Goal: Task Accomplishment & Management: Manage account settings

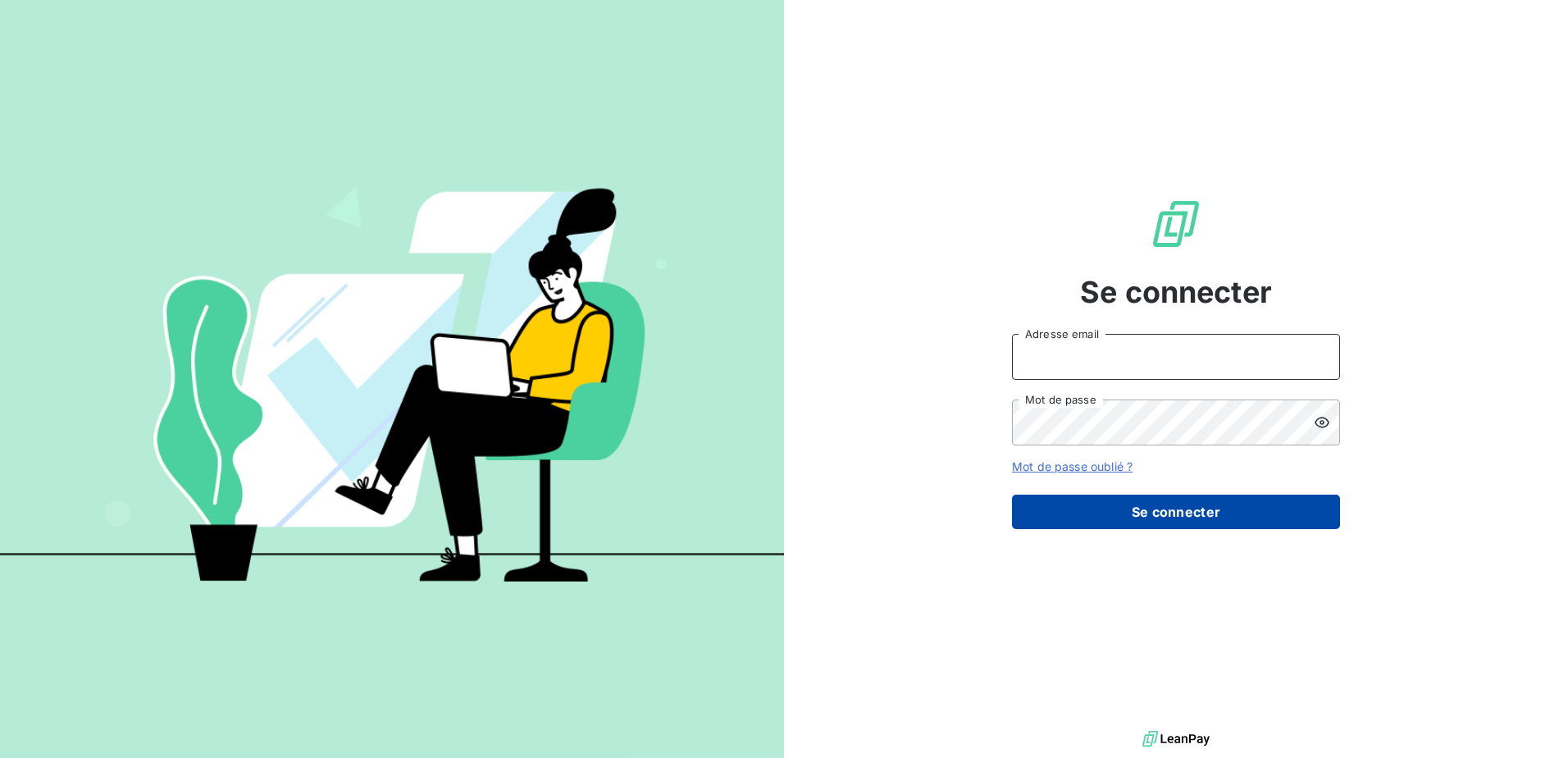
type input "[EMAIL_ADDRESS][DOMAIN_NAME]"
click at [1178, 522] on button "Se connecter" at bounding box center [1176, 511] width 328 height 35
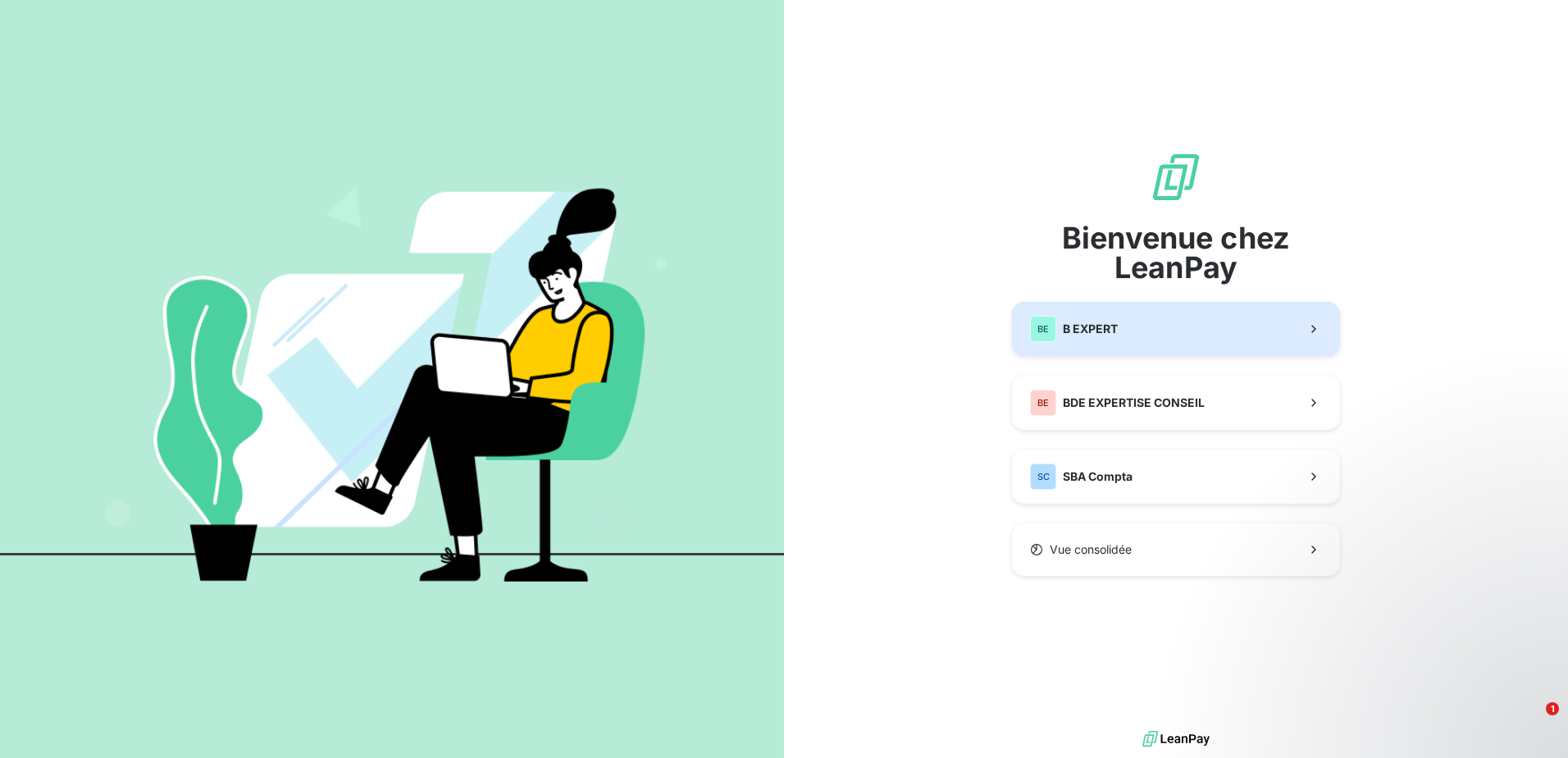
click at [1115, 332] on span "B EXPERT" at bounding box center [1090, 329] width 55 height 17
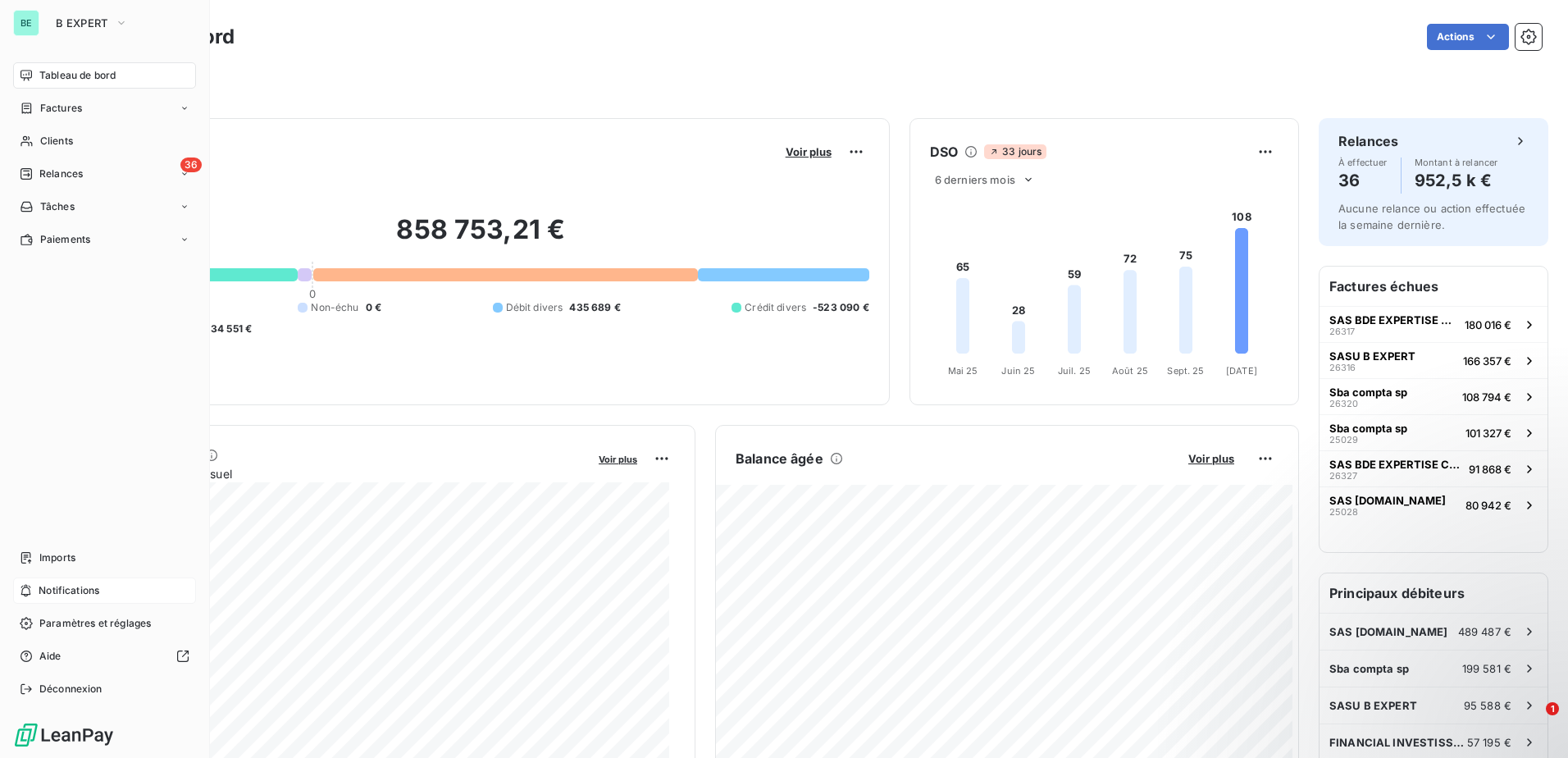
click at [101, 589] on div "Notifications" at bounding box center [104, 591] width 183 height 27
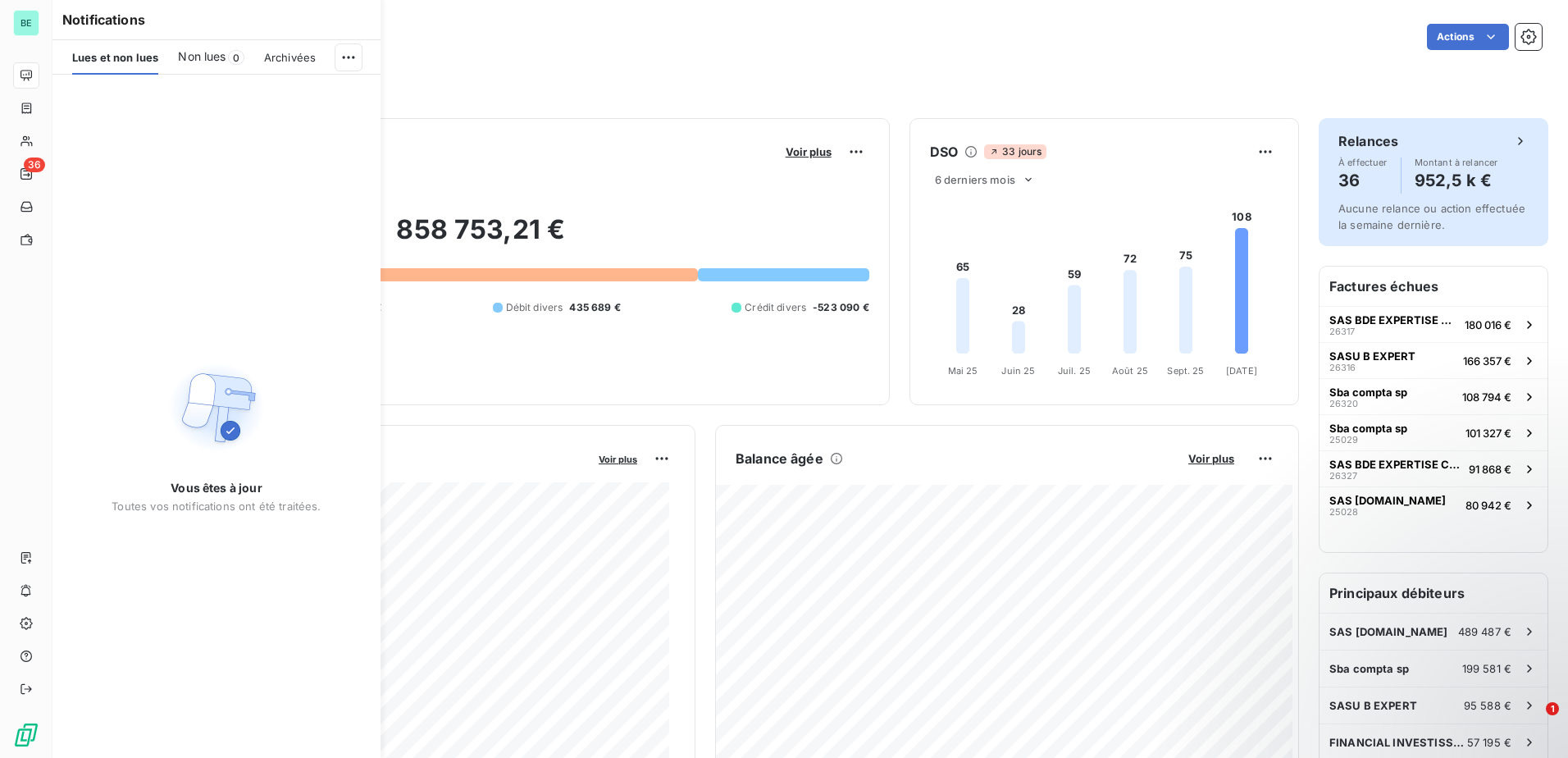
click at [1472, 197] on div "Relances À effectuer 36 Montant à relancer 952,5 k € Aucune relance ou action e…" at bounding box center [1433, 182] width 229 height 128
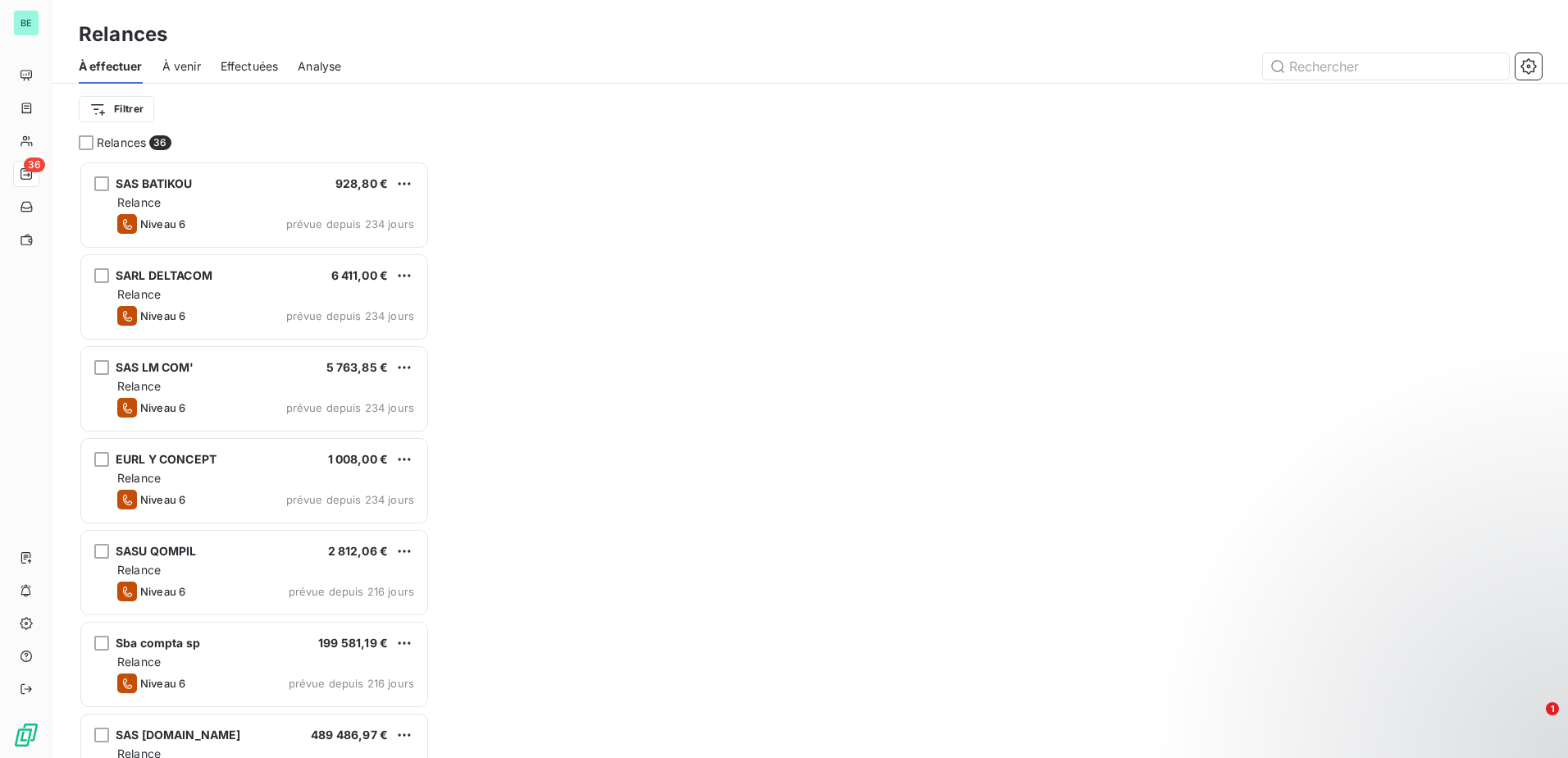
scroll to position [584, 339]
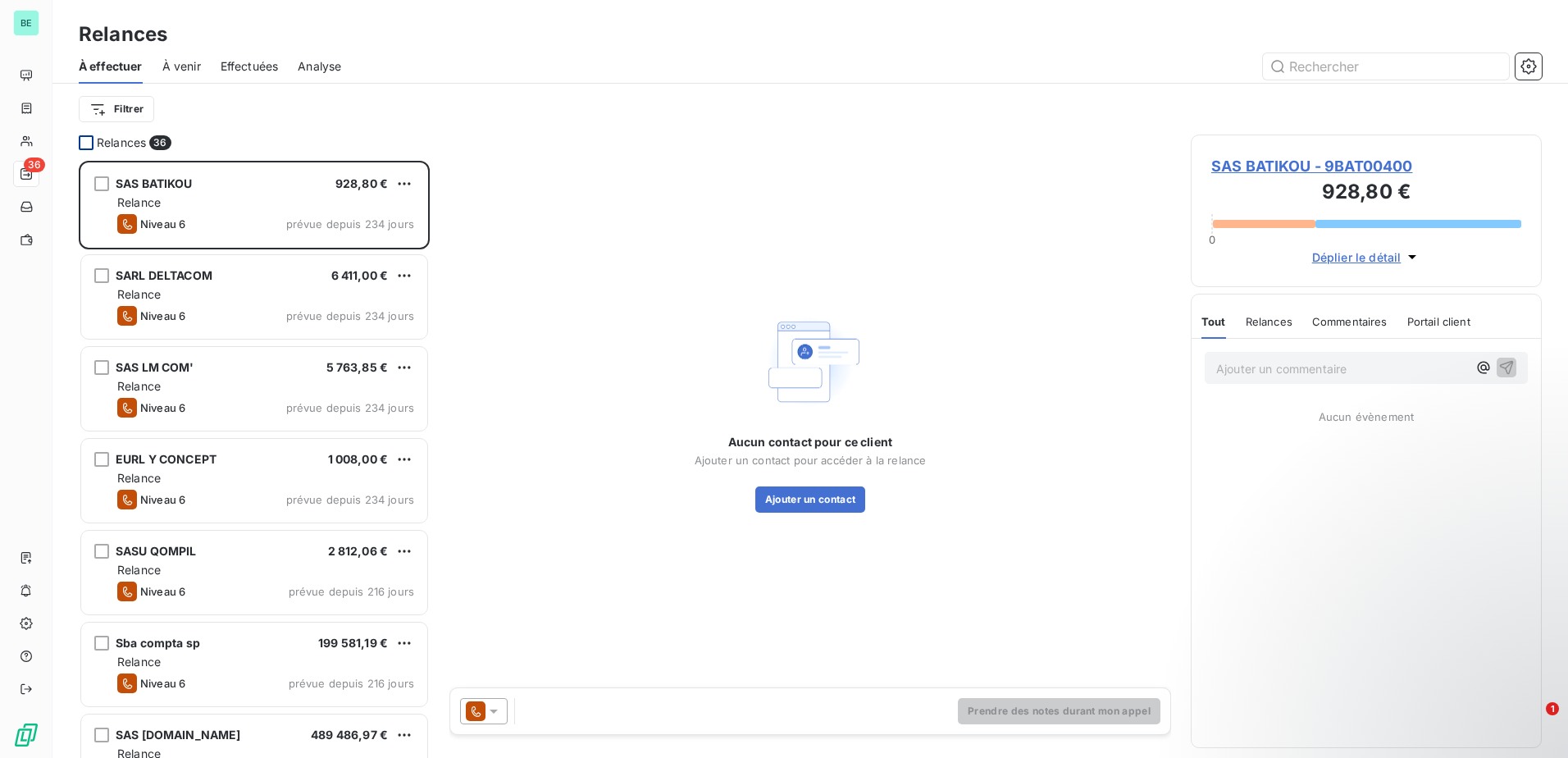
click at [83, 137] on div at bounding box center [86, 143] width 15 height 15
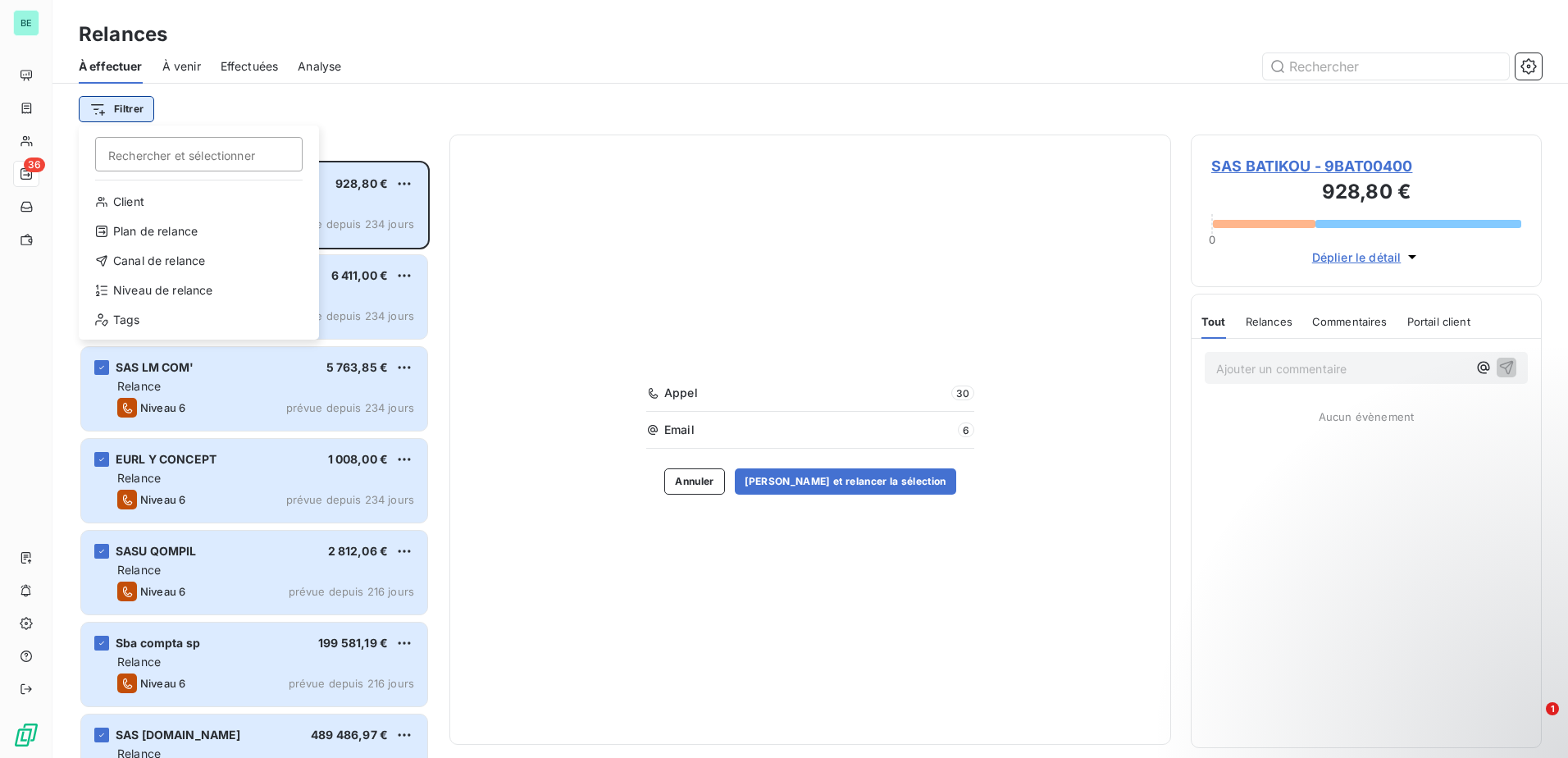
click at [123, 115] on html "BE 36 Relances À effectuer À venir Effectuées Analyse Filtrer Rechercher et sél…" at bounding box center [784, 379] width 1568 height 758
click at [283, 112] on html "BE 36 Relances À effectuer À venir Effectuées Analyse Filtrer Rechercher et sél…" at bounding box center [784, 379] width 1568 height 758
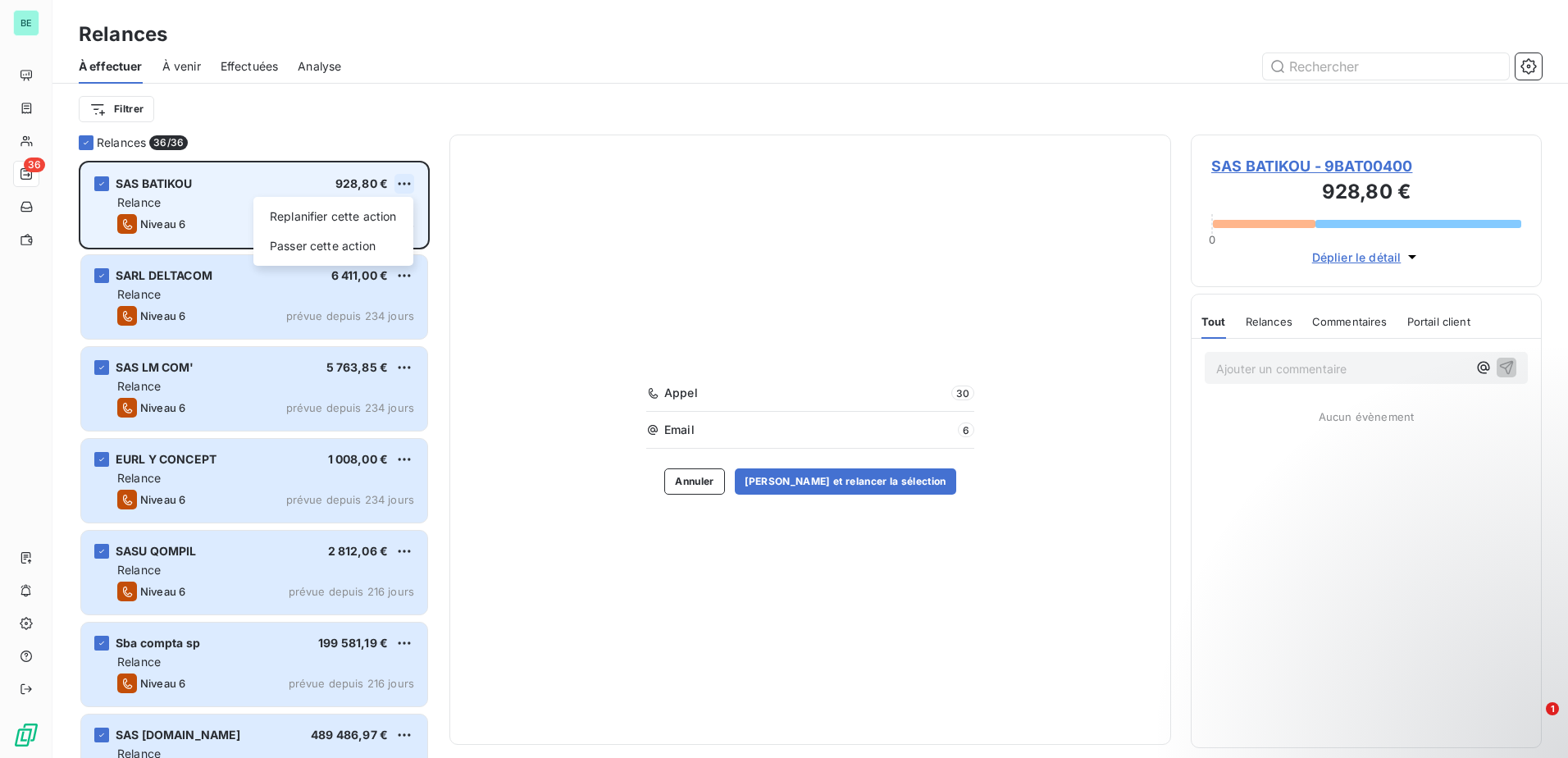
click at [410, 181] on html "BE 36 Relances À effectuer À venir Effectuées Analyse Filtrer Relances 36/ 36 S…" at bounding box center [784, 379] width 1568 height 758
click at [360, 244] on div "Passer cette action" at bounding box center [334, 246] width 147 height 27
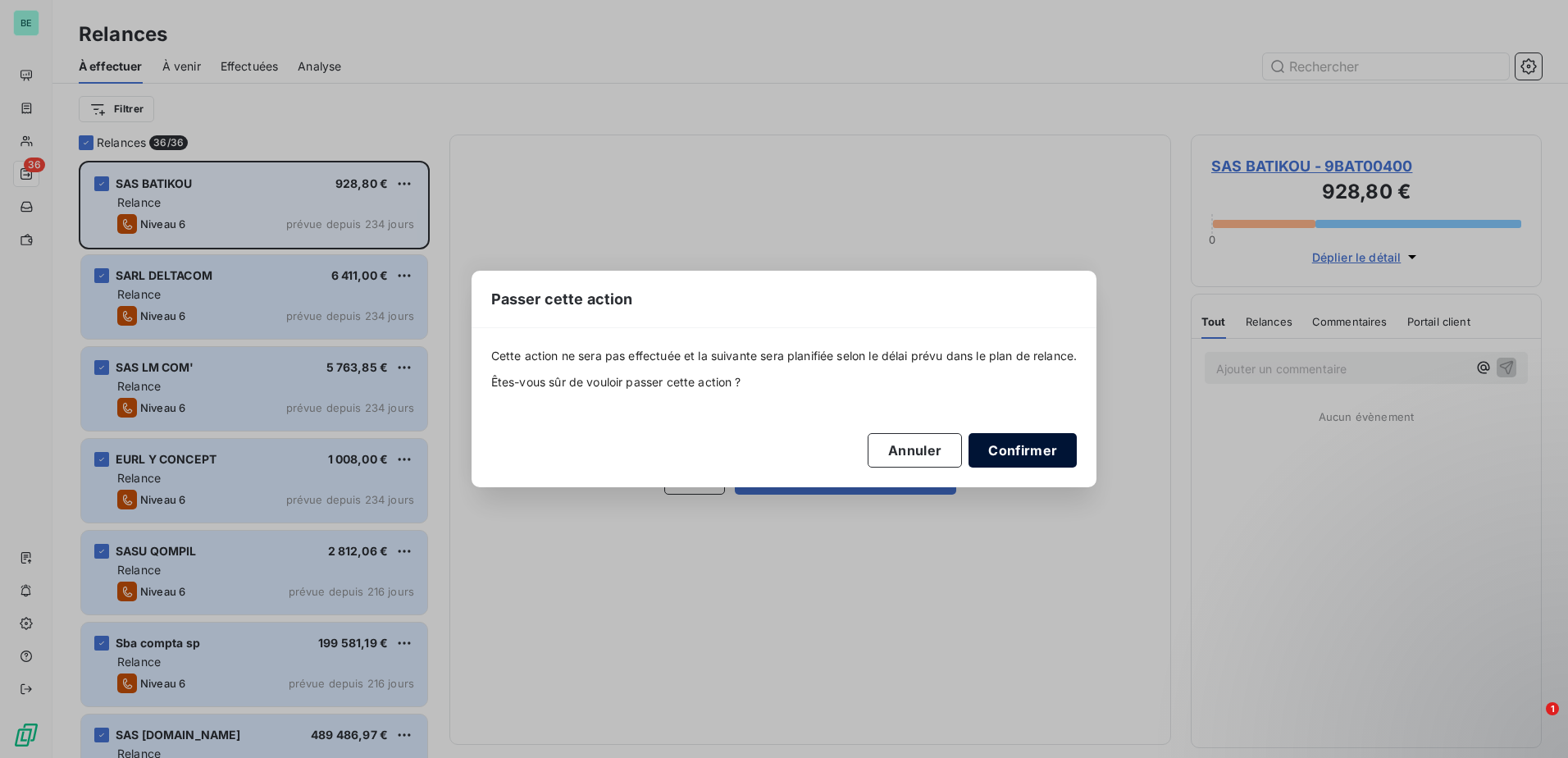
click at [1012, 445] on button "Confirmer" at bounding box center [1023, 450] width 108 height 35
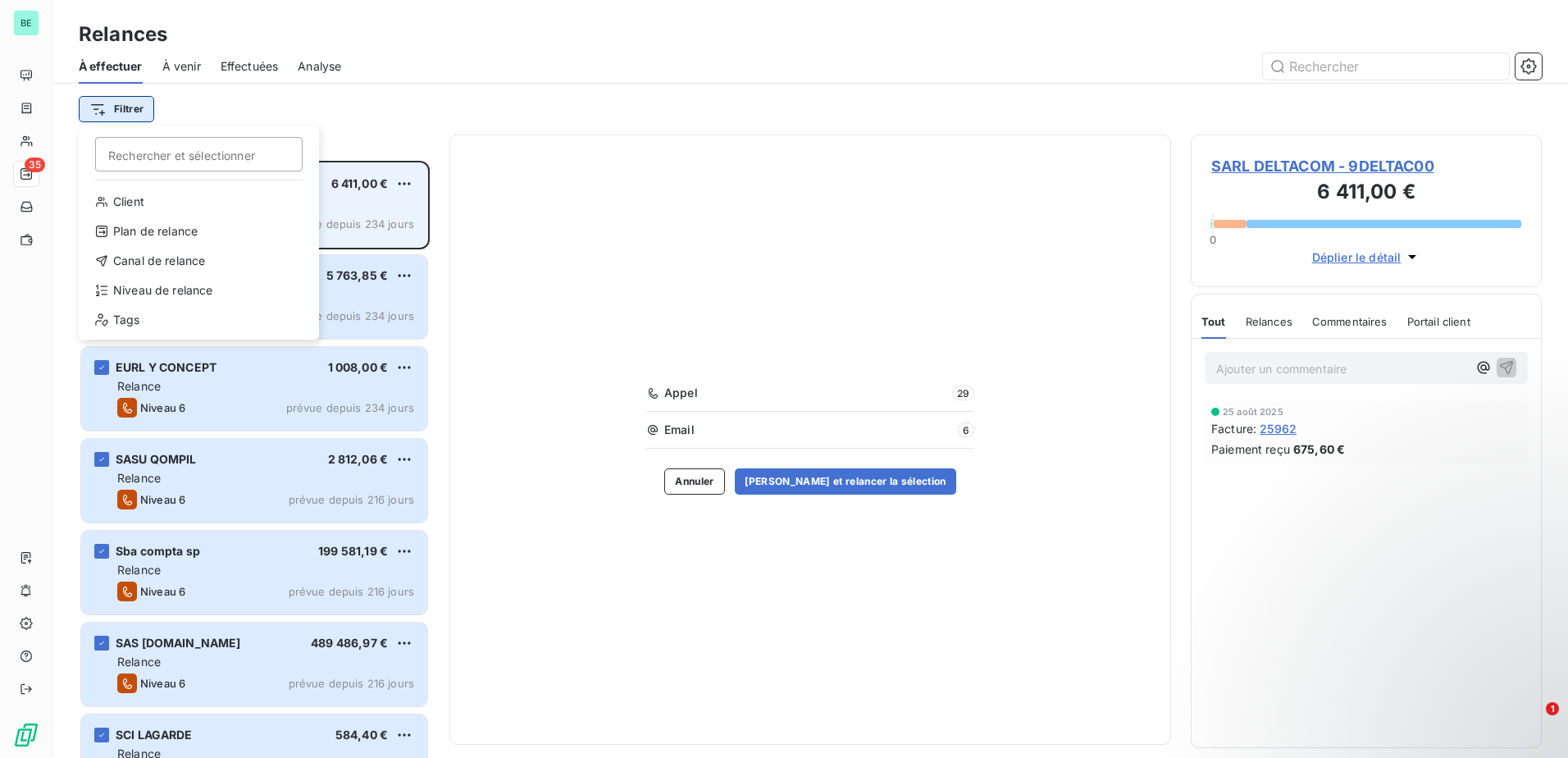
click at [120, 115] on html "BE 35 Relances À effectuer À venir Effectuées Analyse Filtrer Rechercher et sél…" at bounding box center [784, 379] width 1568 height 758
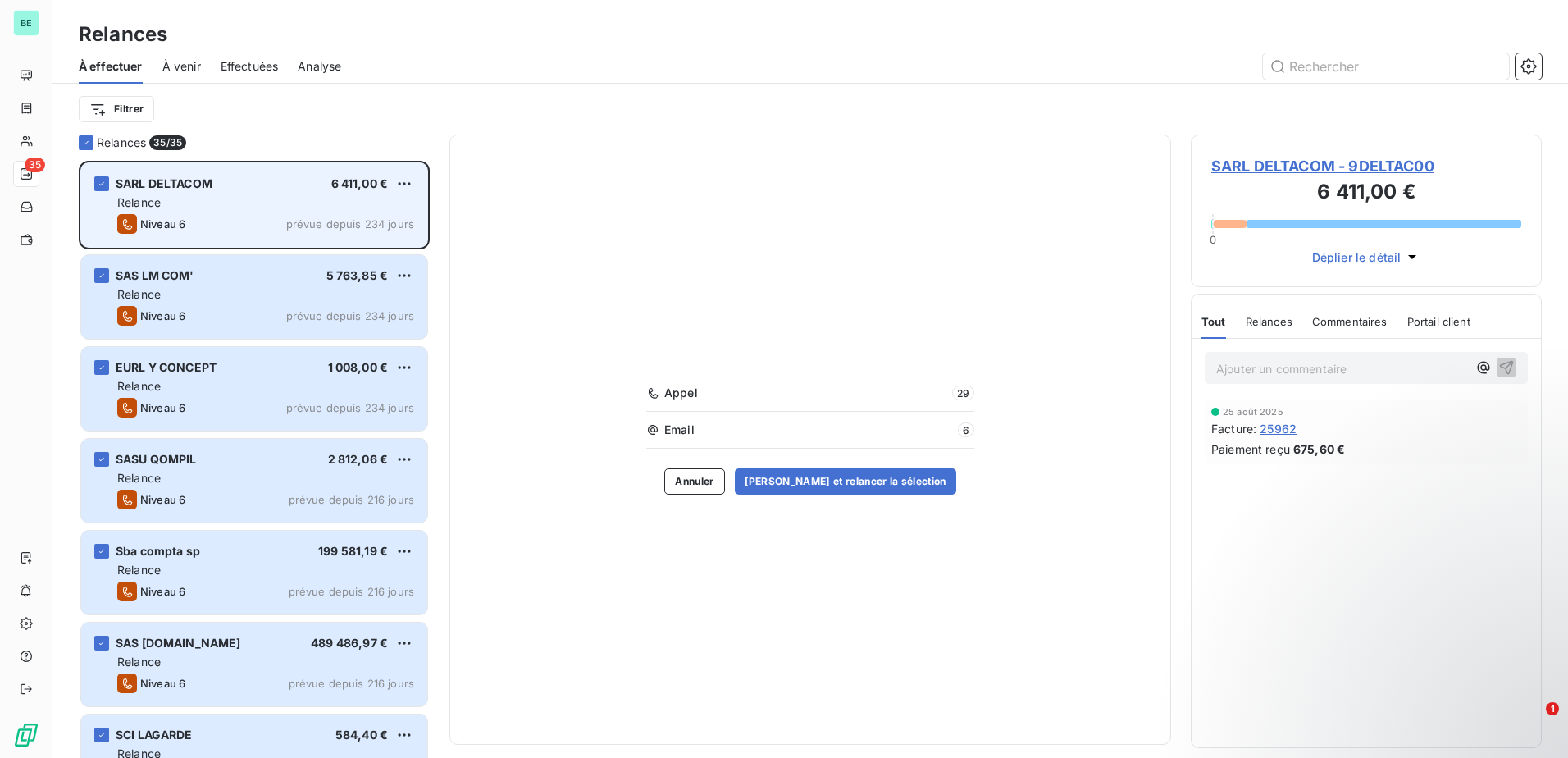
click at [301, 59] on html "BE 35 Relances À effectuer À venir Effectuées Analyse Filtrer Relances 35/ 35 S…" at bounding box center [784, 379] width 1568 height 758
click at [308, 65] on span "Analyse" at bounding box center [319, 66] width 43 height 17
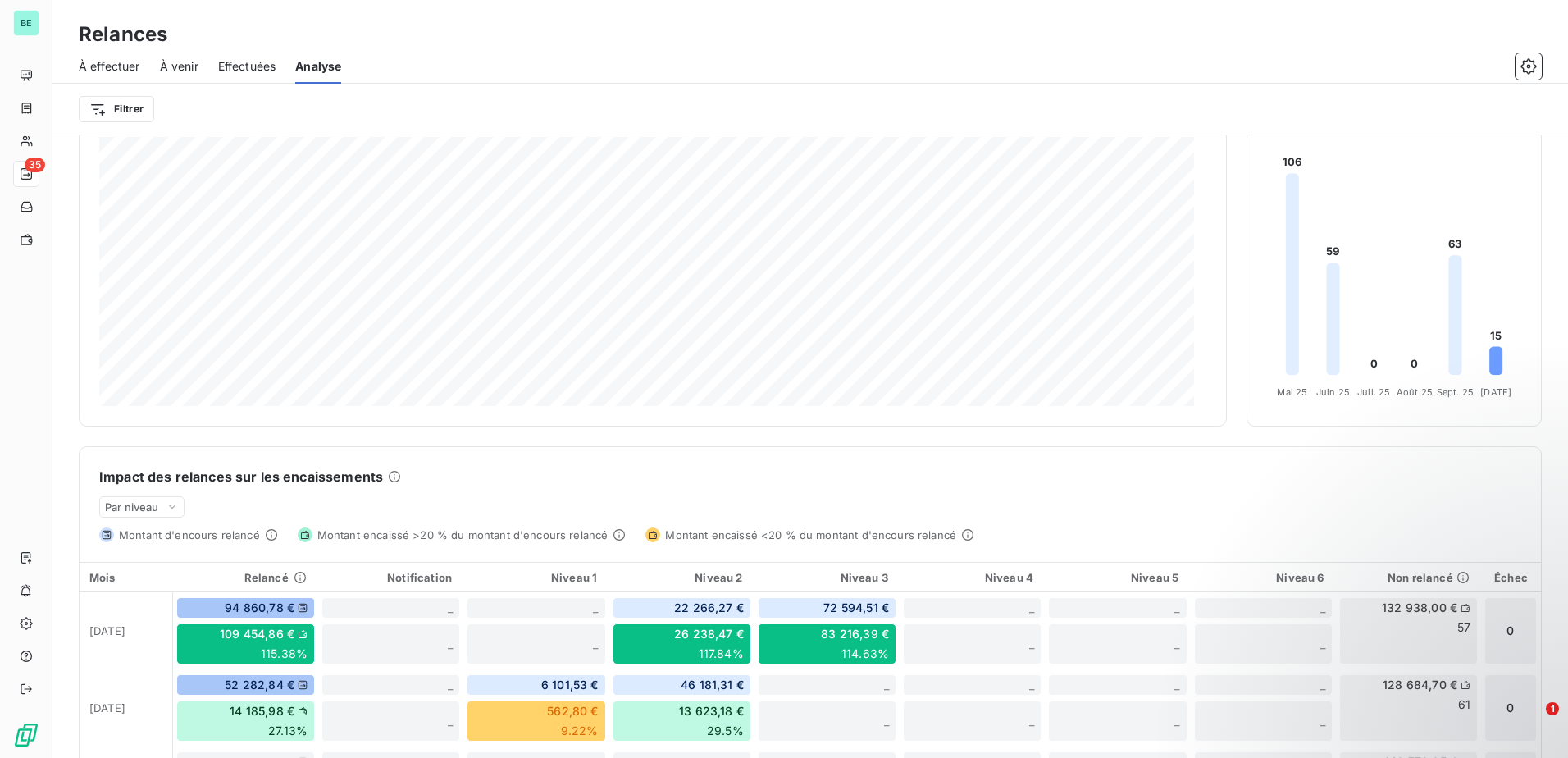
scroll to position [42, 0]
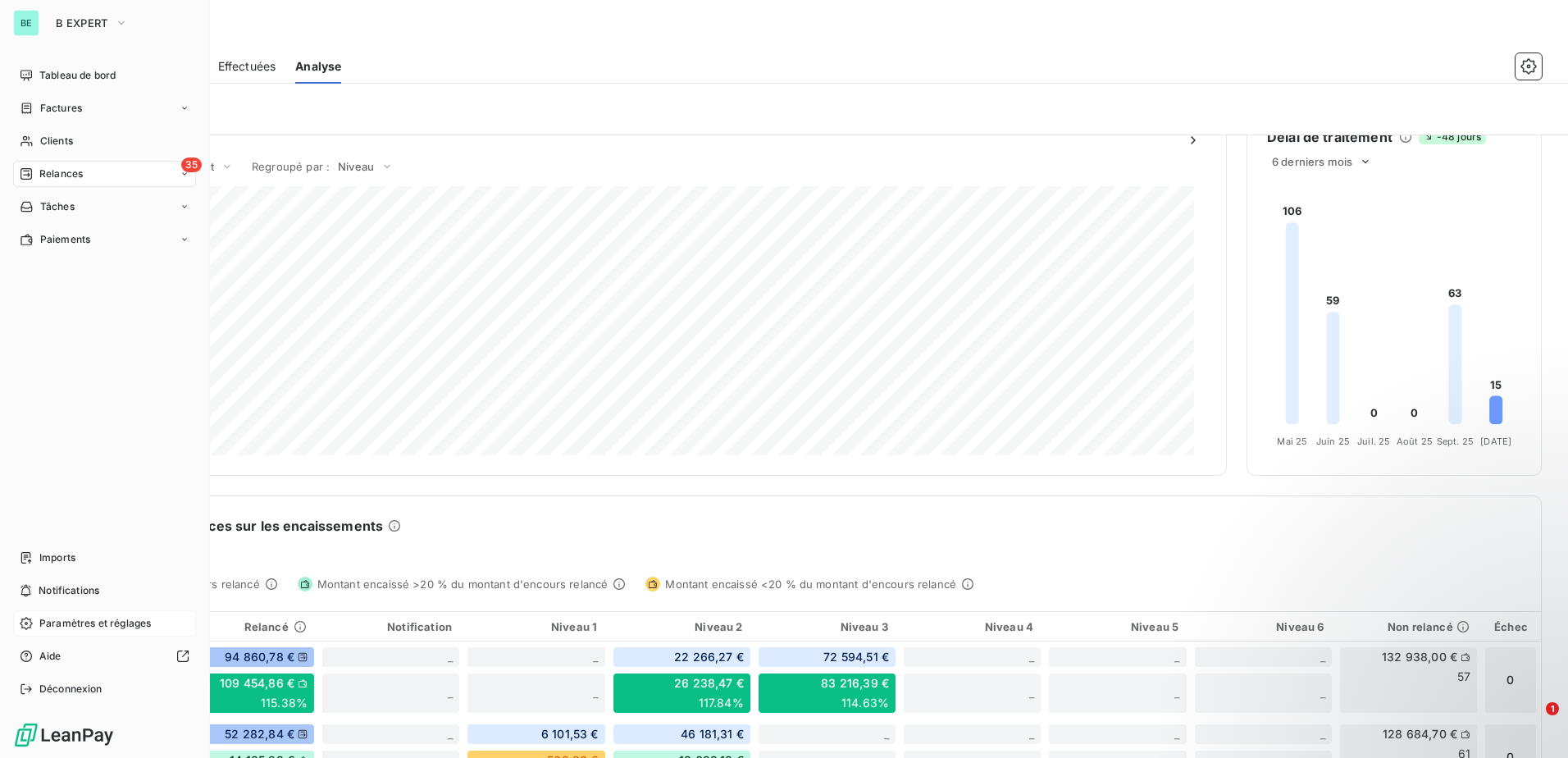
click at [50, 625] on span "Paramètres et réglages" at bounding box center [95, 623] width 112 height 15
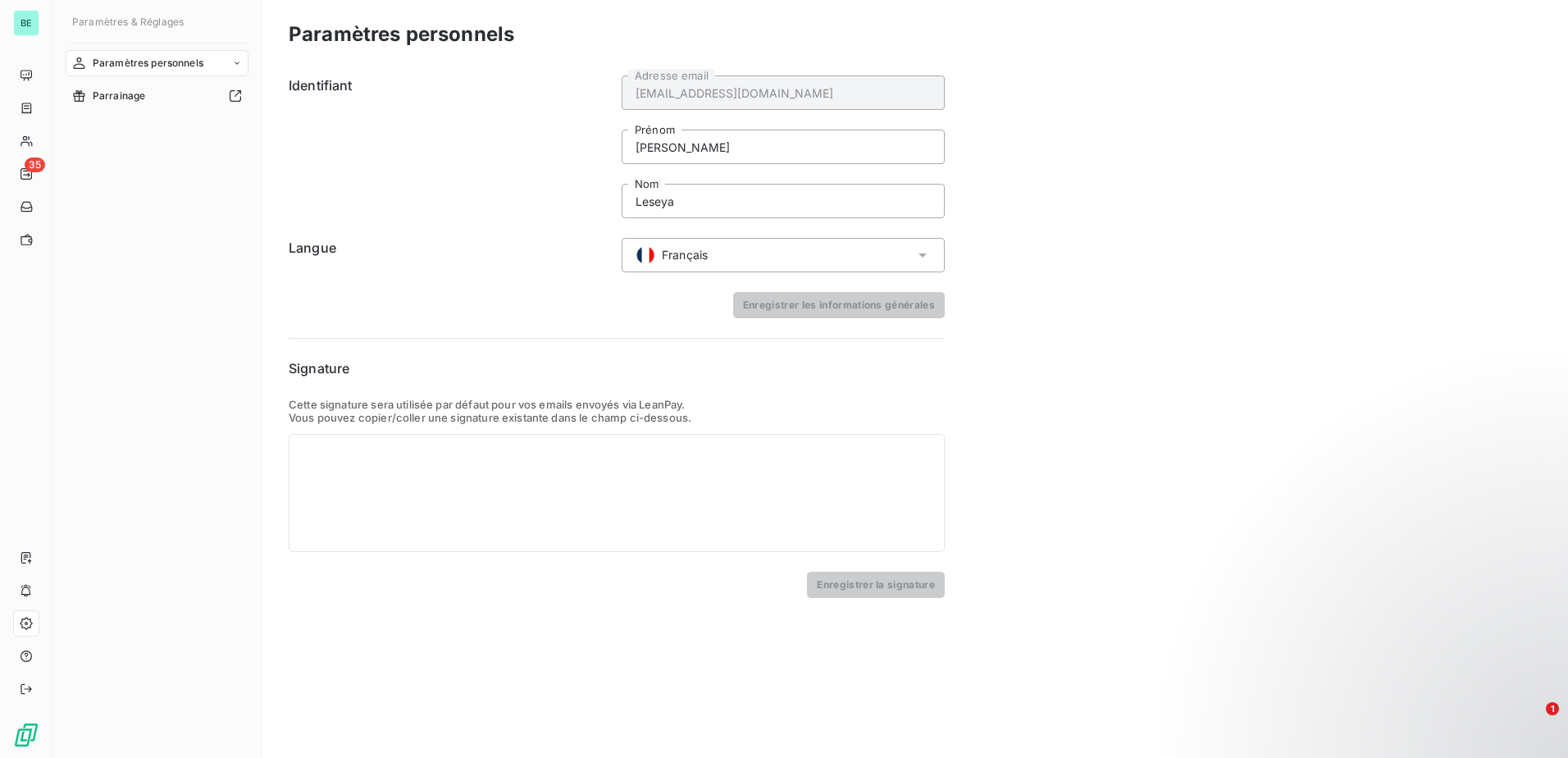
click at [203, 63] on span "Paramètres personnels" at bounding box center [148, 63] width 111 height 15
click at [205, 61] on div "Paramètres personnels" at bounding box center [157, 63] width 183 height 27
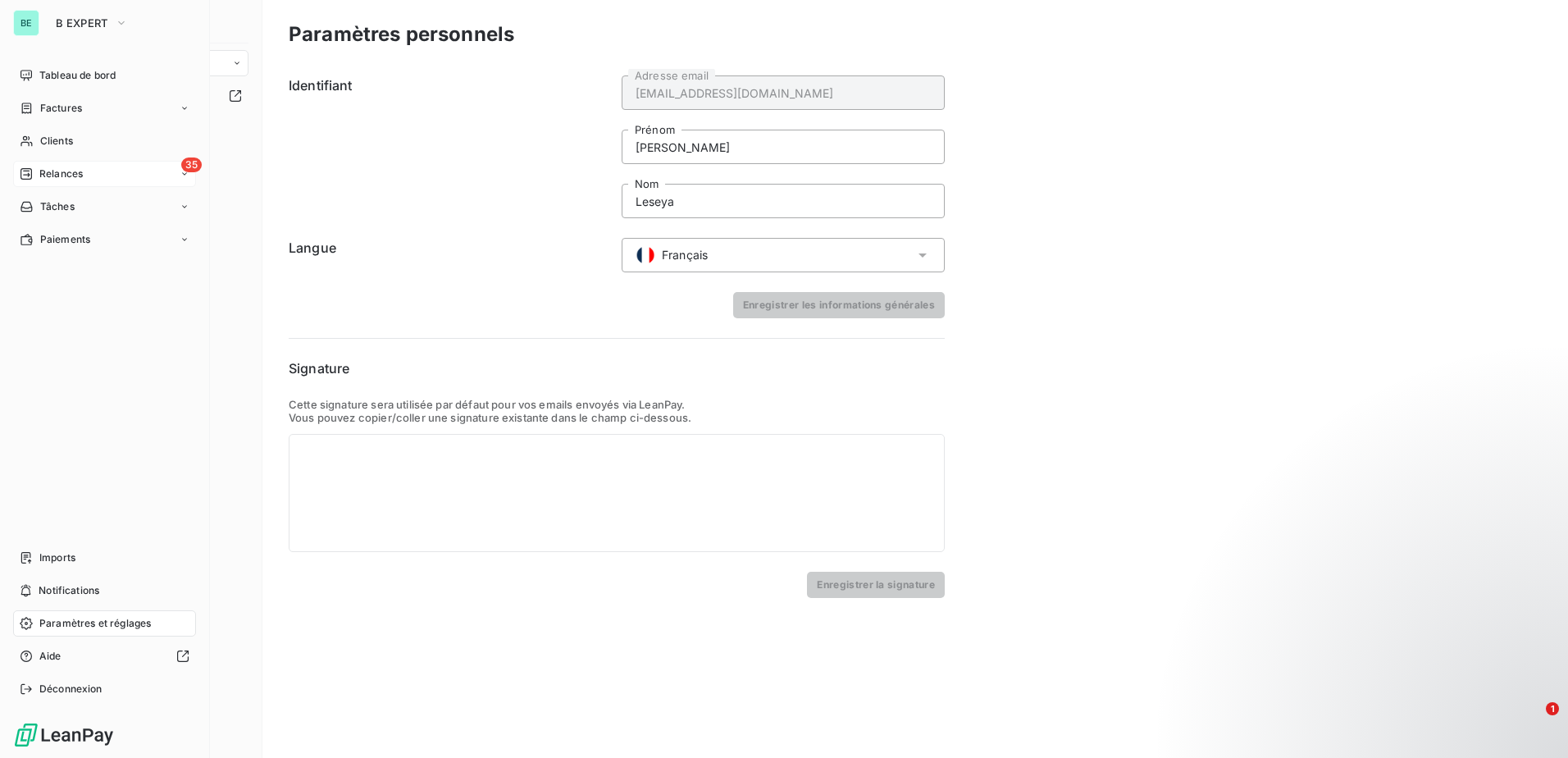
click at [182, 167] on div "35" at bounding box center [191, 165] width 20 height 15
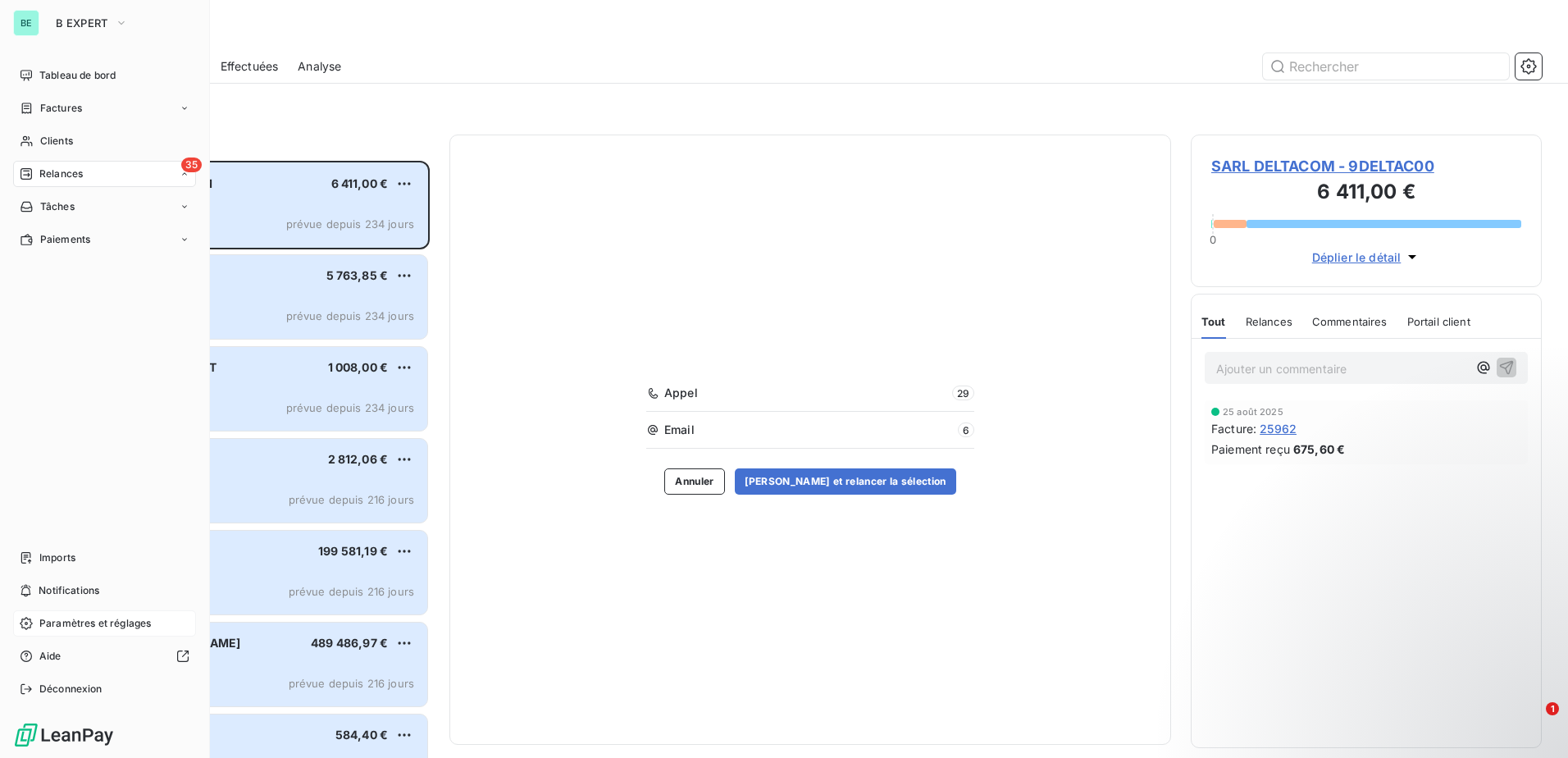
scroll to position [584, 339]
click at [43, 561] on span "Imports" at bounding box center [57, 557] width 36 height 15
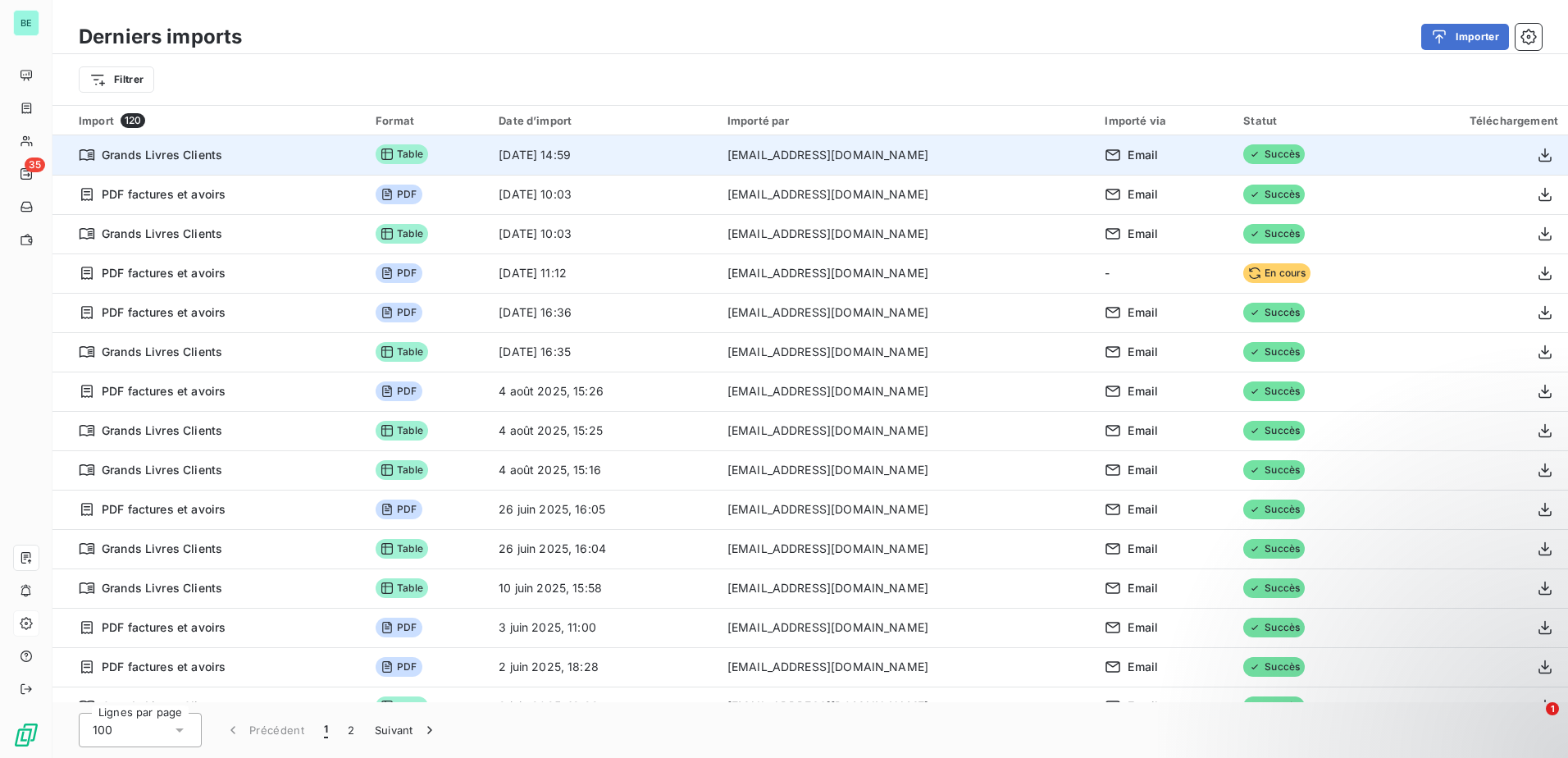
click at [1383, 148] on td at bounding box center [1475, 155] width 185 height 39
click at [159, 149] on span "Grands Livres Clients" at bounding box center [162, 155] width 120 height 17
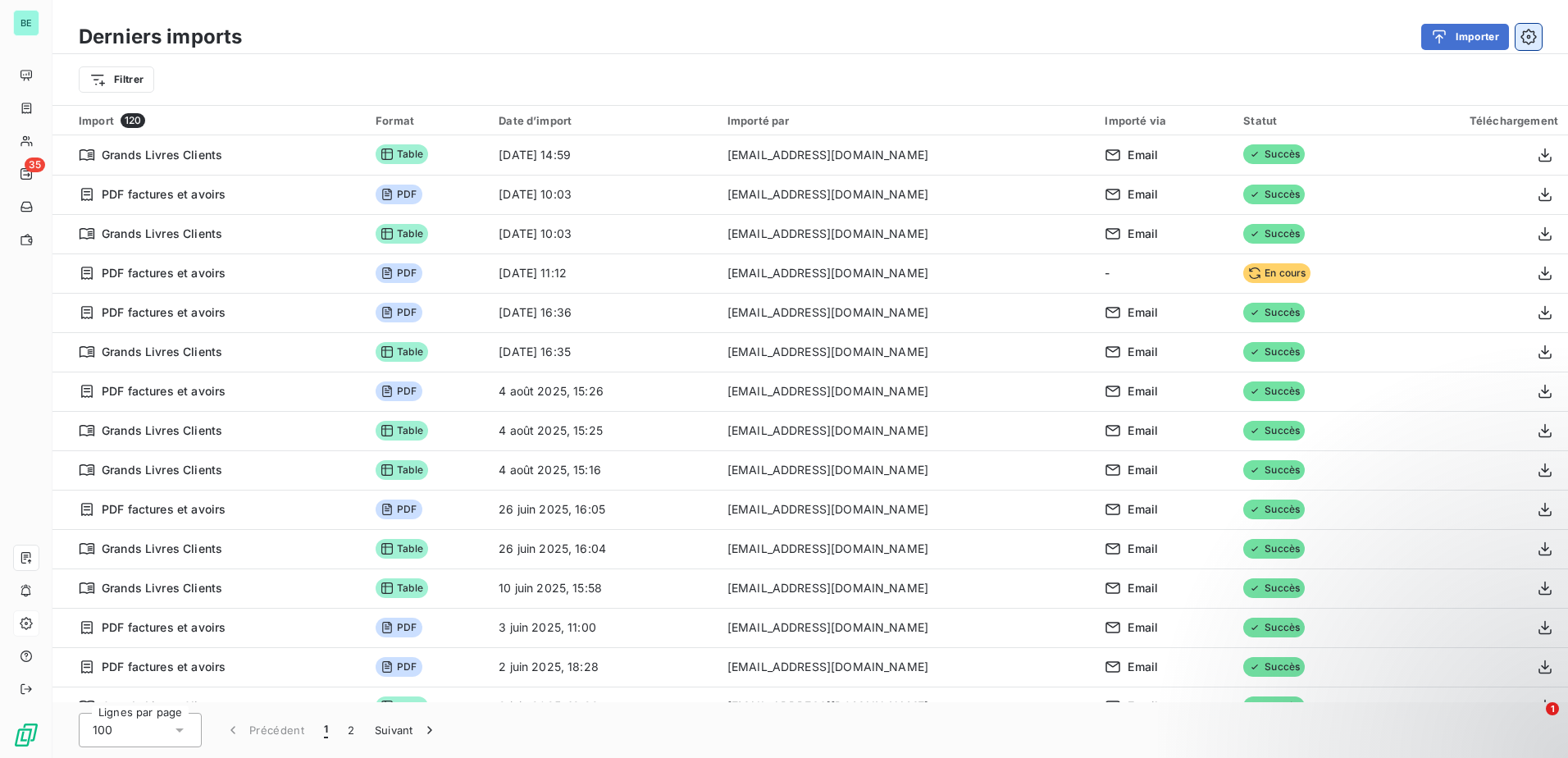
click at [1524, 38] on icon "button" at bounding box center [1528, 36] width 17 height 17
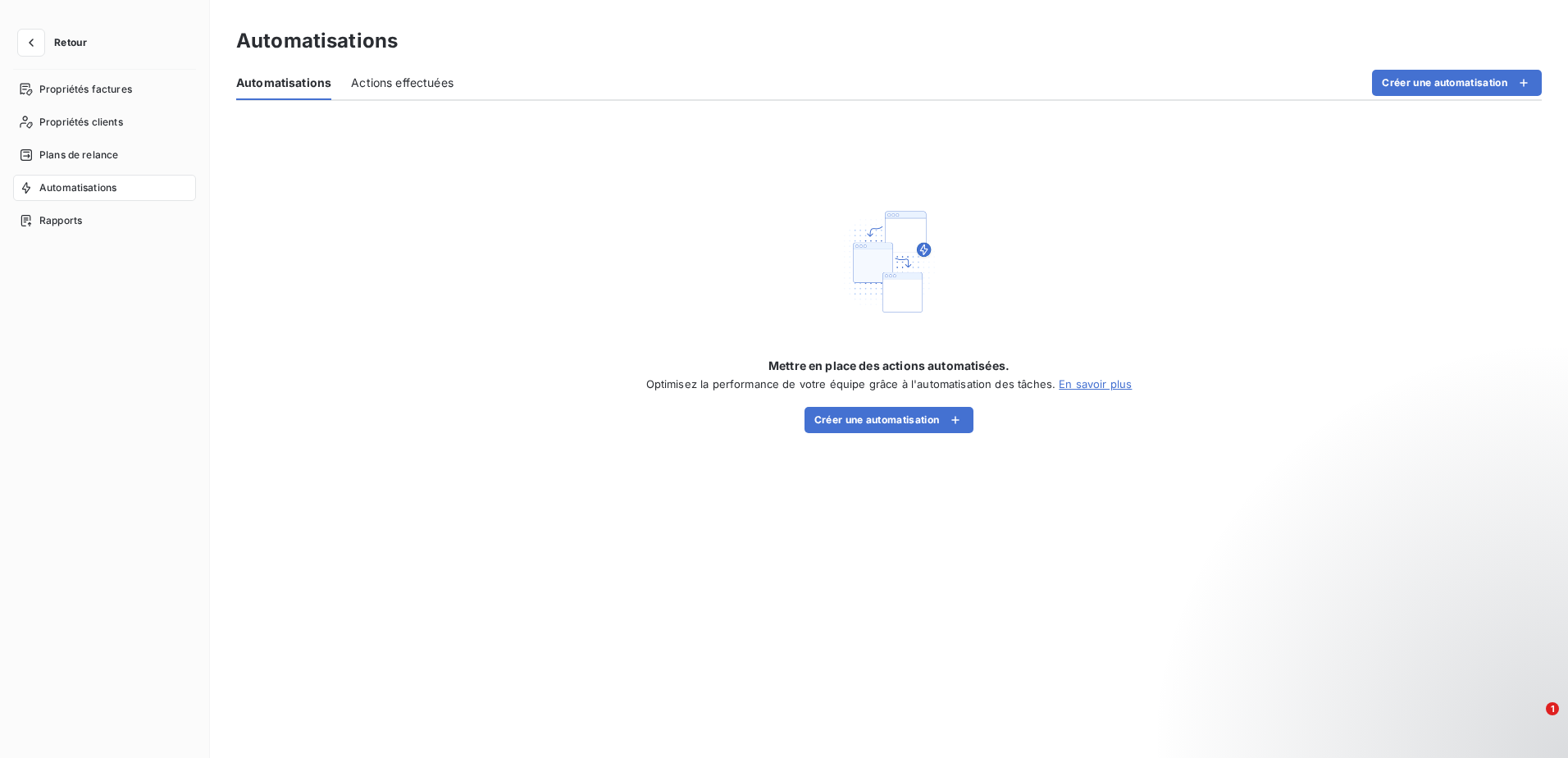
click at [403, 87] on span "Actions effectuées" at bounding box center [402, 82] width 103 height 17
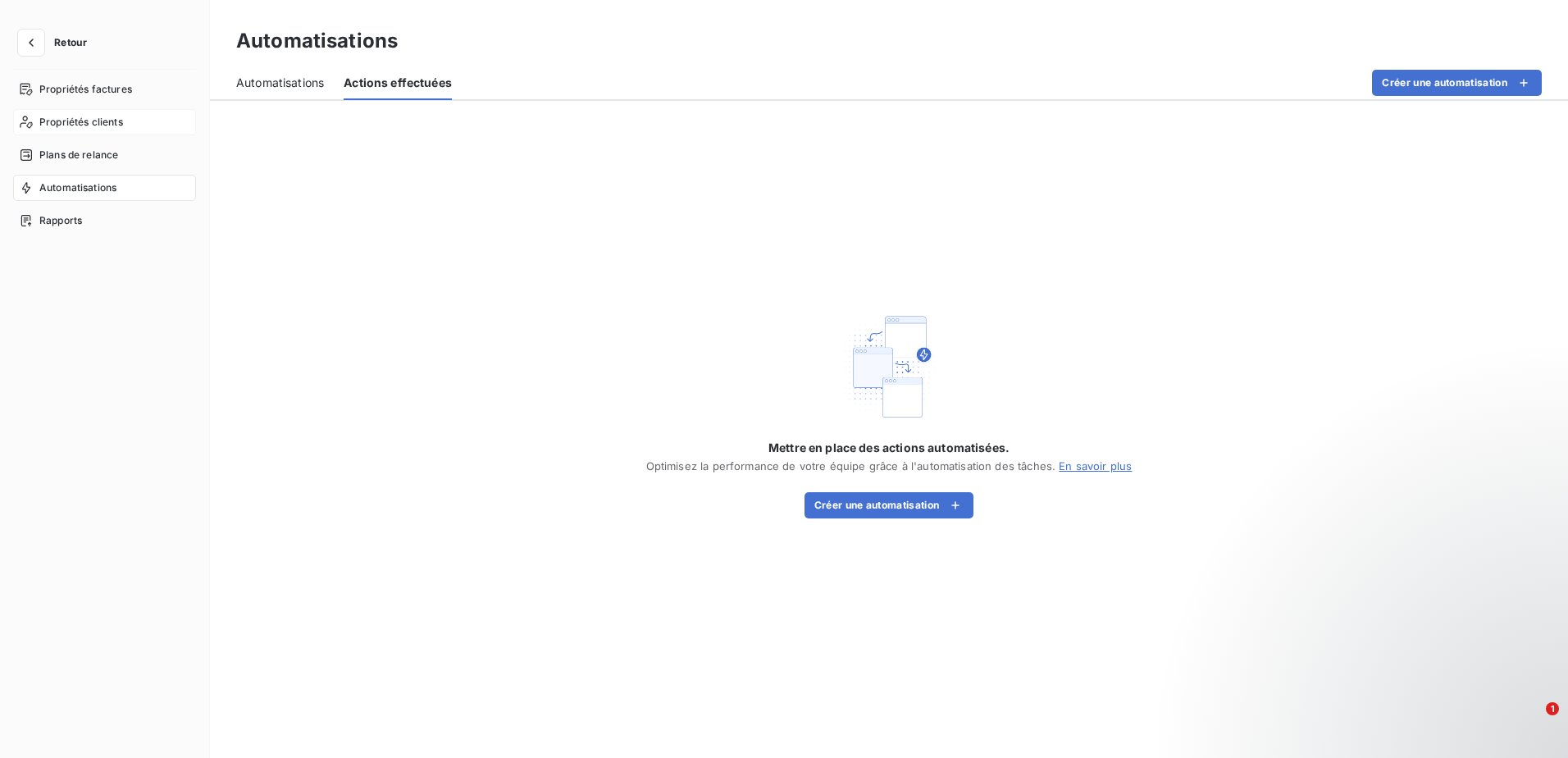
click at [120, 114] on div "Propriétés clients" at bounding box center [104, 122] width 183 height 27
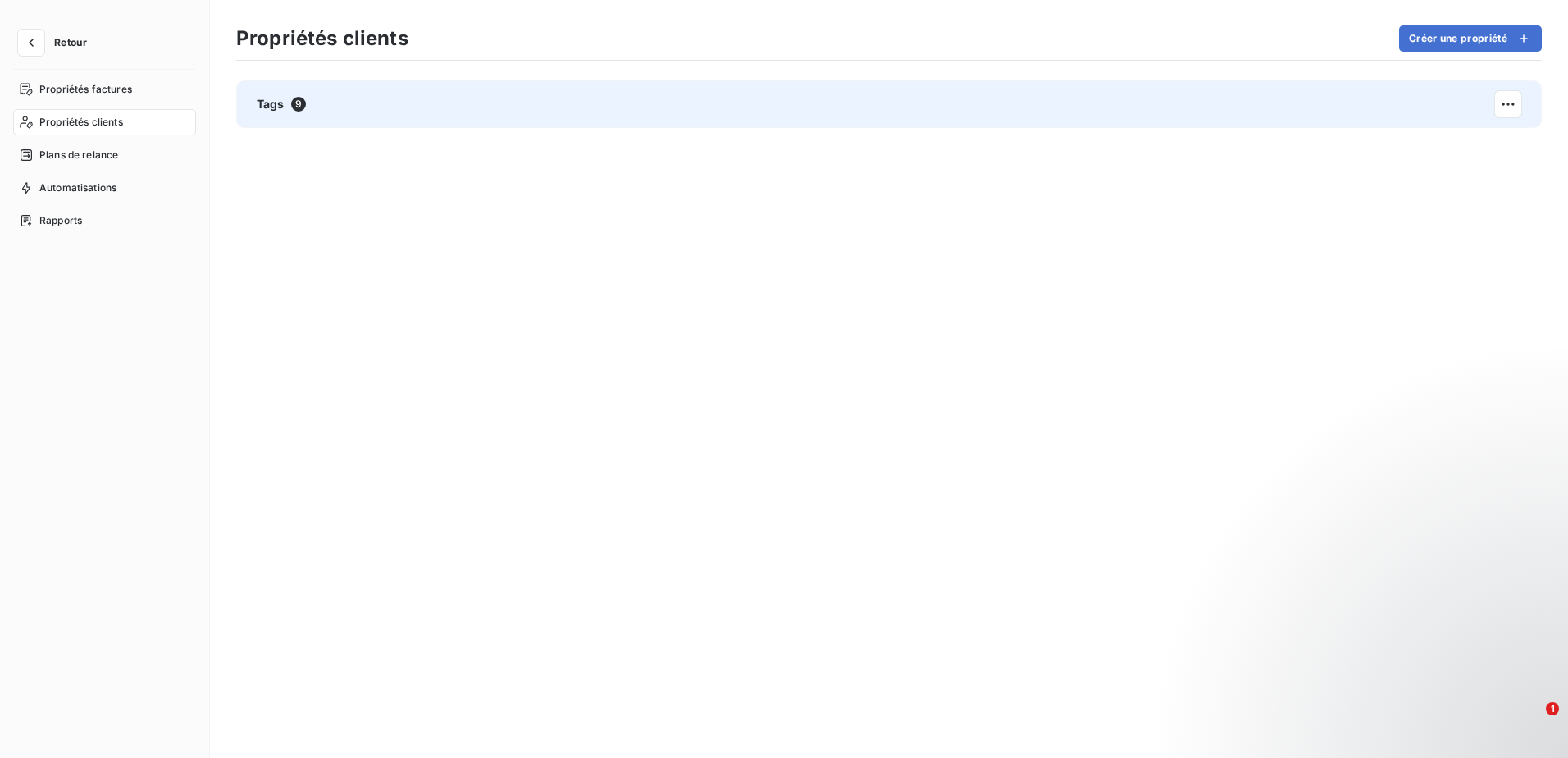
click at [626, 117] on div "Tags 9" at bounding box center [889, 104] width 1305 height 48
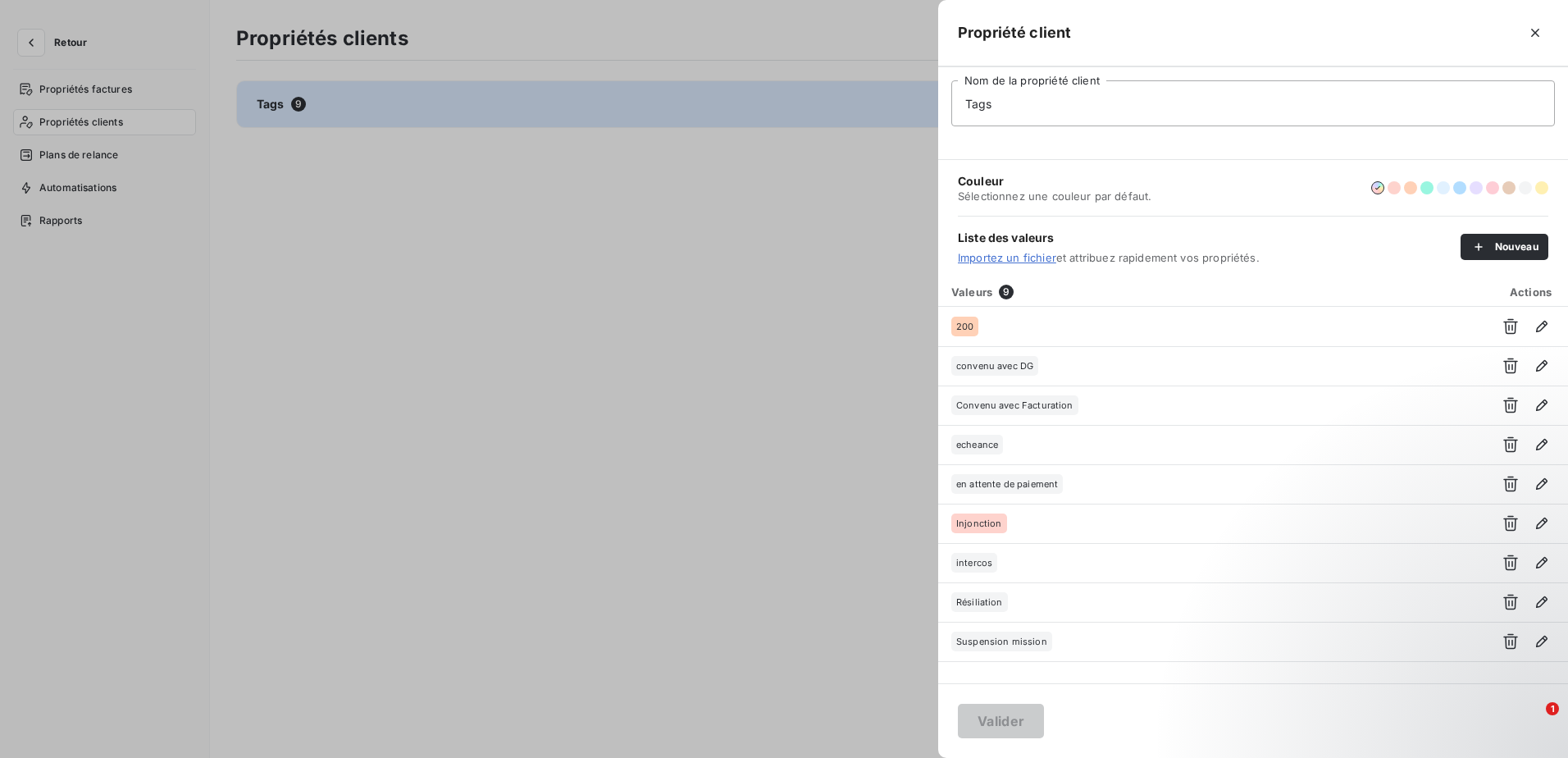
click at [573, 195] on div at bounding box center [784, 379] width 1568 height 758
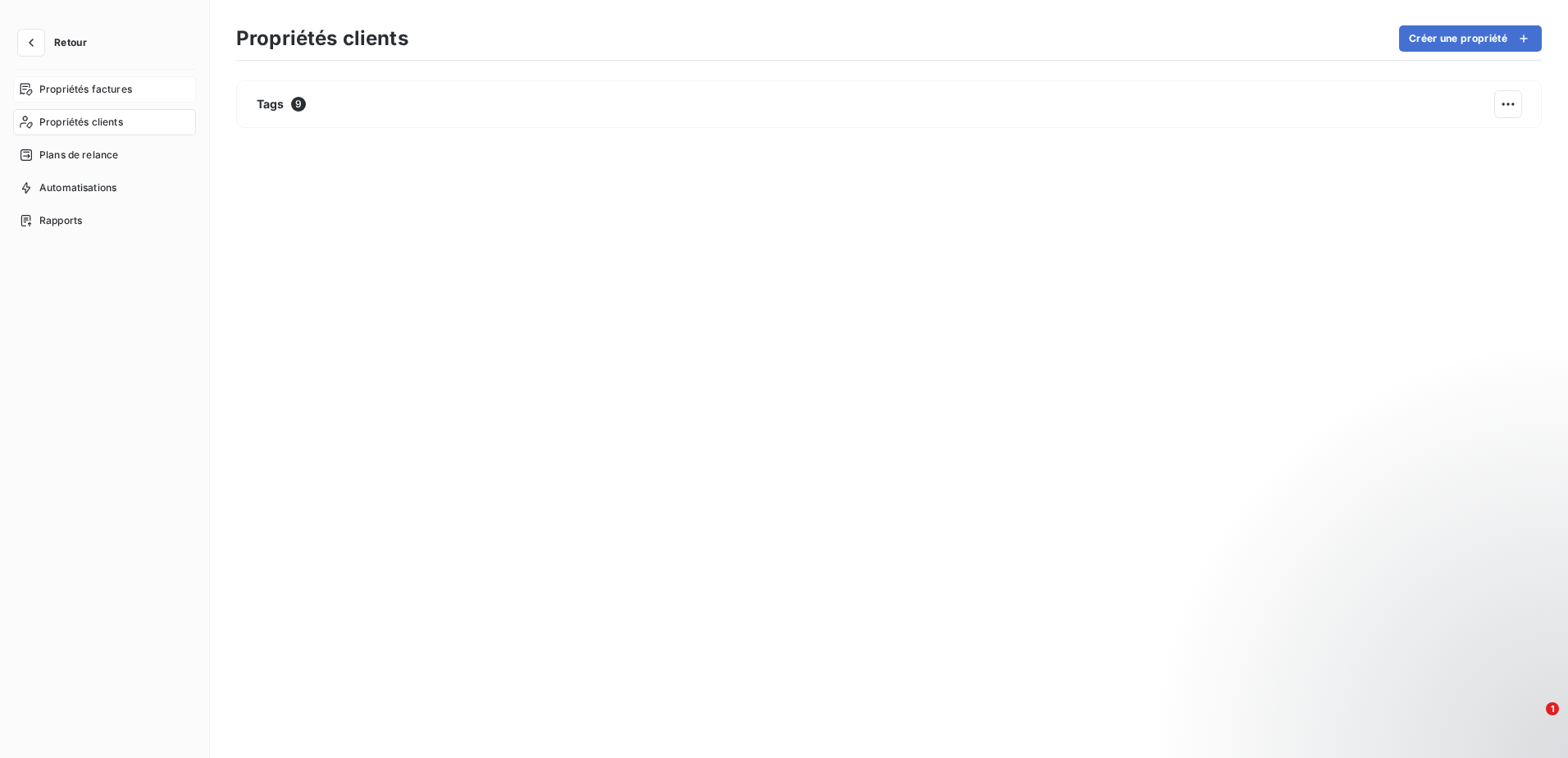
click at [50, 94] on span "Propriétés factures" at bounding box center [85, 89] width 93 height 15
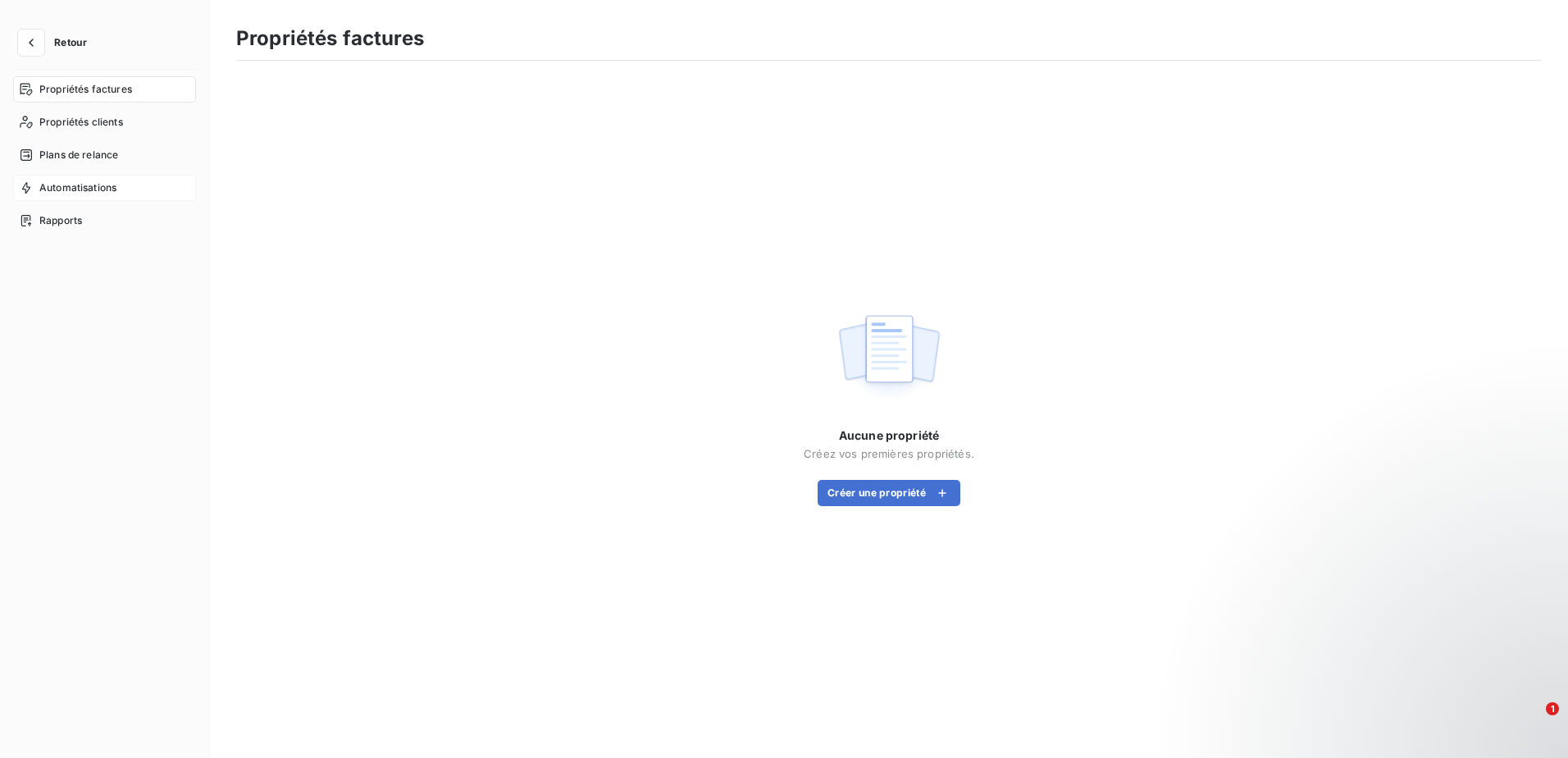
click at [80, 186] on span "Automatisations" at bounding box center [77, 188] width 77 height 15
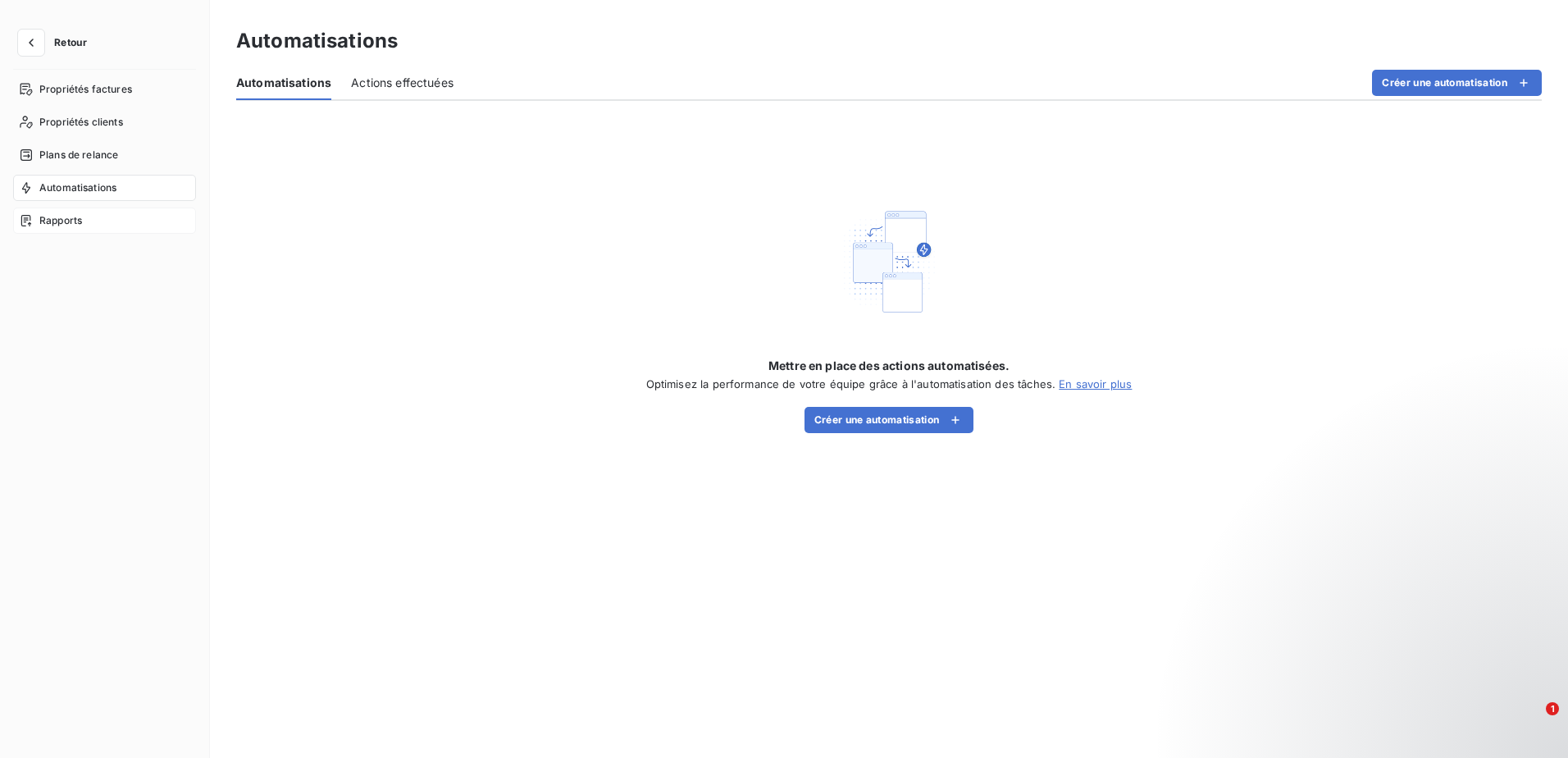
click at [80, 220] on span "Rapports" at bounding box center [60, 220] width 42 height 15
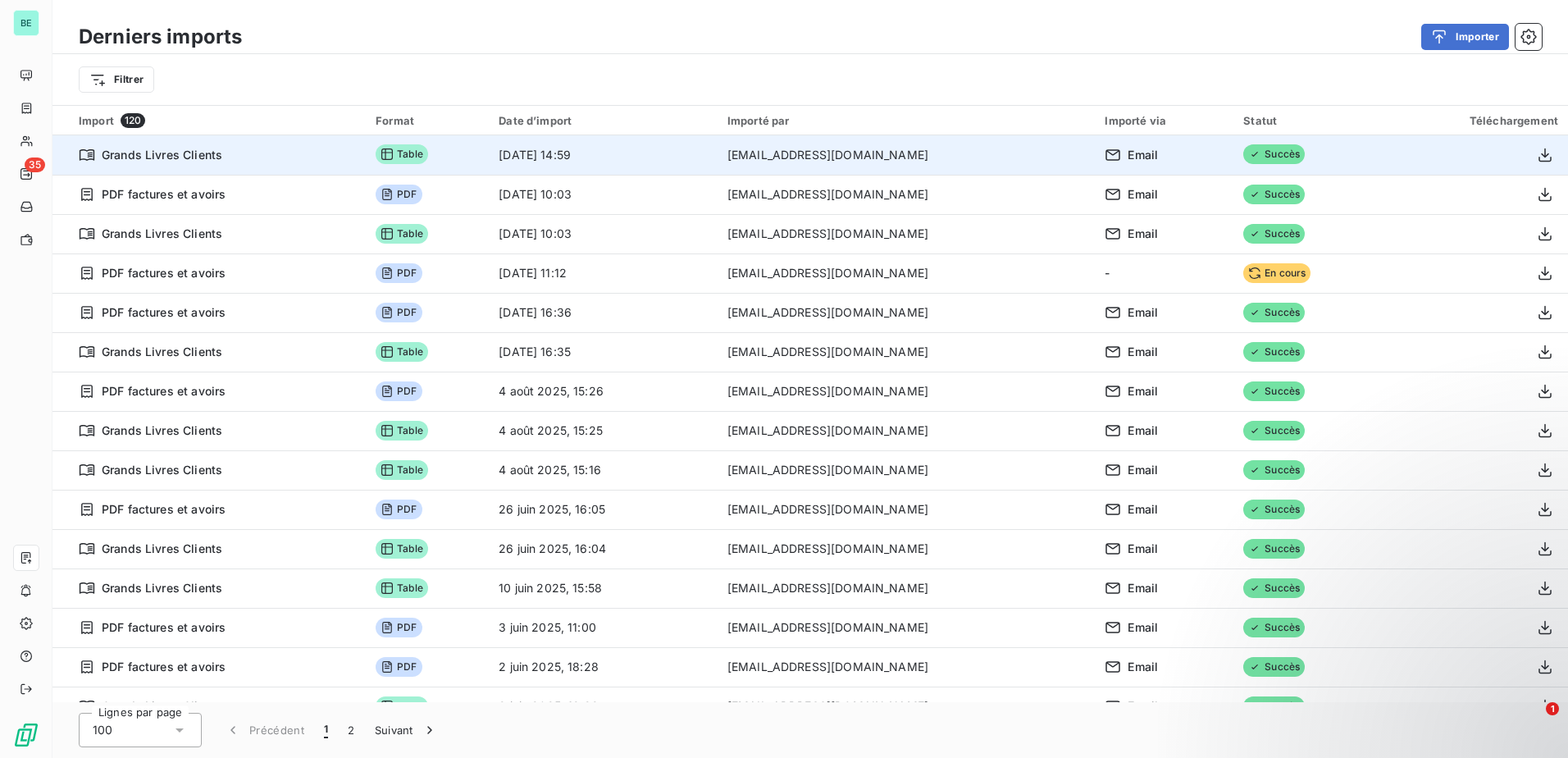
click at [1187, 160] on div "Email" at bounding box center [1164, 155] width 119 height 17
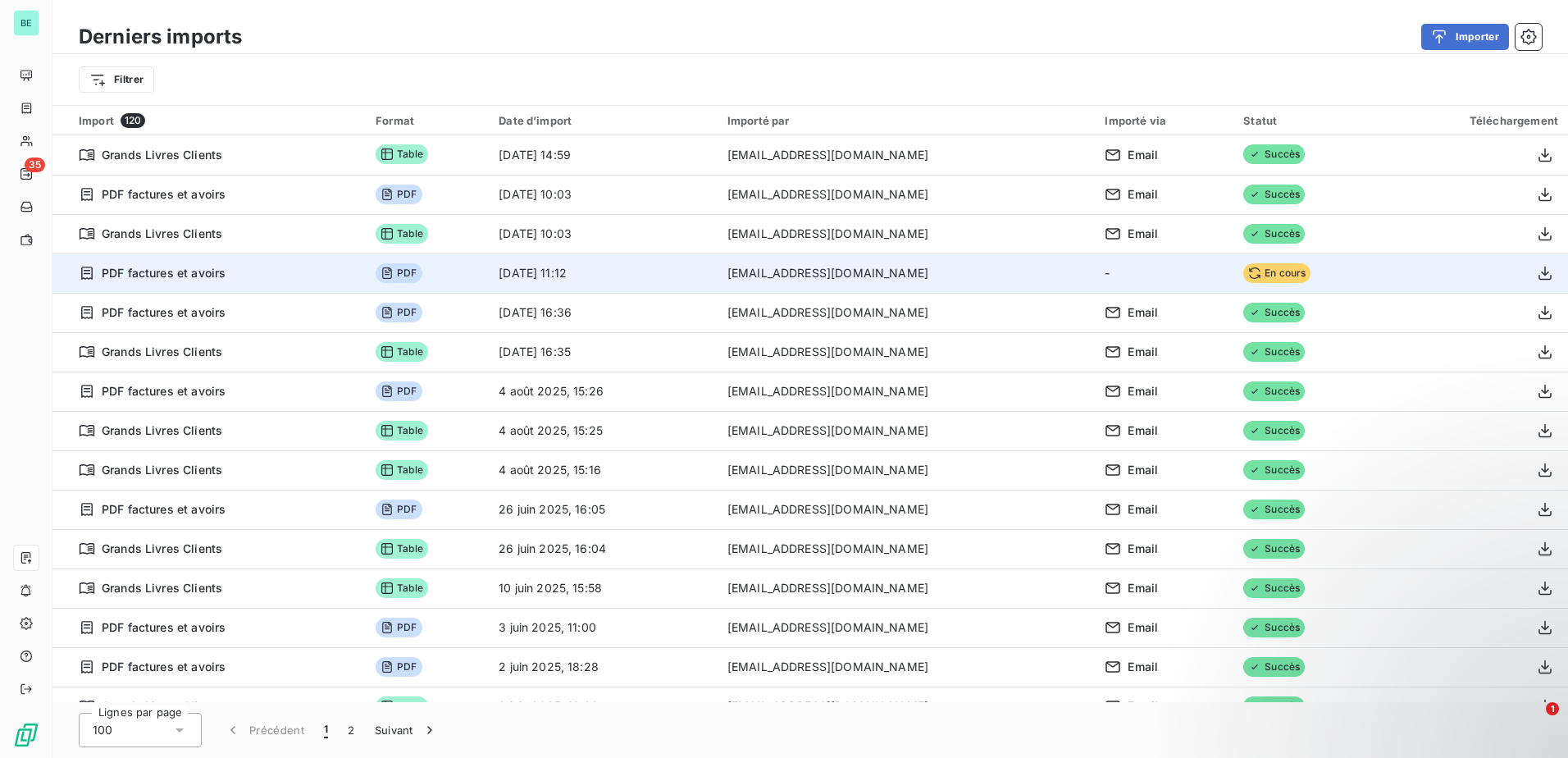
click at [784, 275] on td "[EMAIL_ADDRESS][DOMAIN_NAME]" at bounding box center [906, 273] width 378 height 39
click at [730, 272] on td "[EMAIL_ADDRESS][DOMAIN_NAME]" at bounding box center [906, 273] width 378 height 39
drag, startPoint x: 730, startPoint y: 272, endPoint x: 843, endPoint y: 275, distance: 113.0
click at [843, 275] on td "[EMAIL_ADDRESS][DOMAIN_NAME]" at bounding box center [906, 273] width 378 height 39
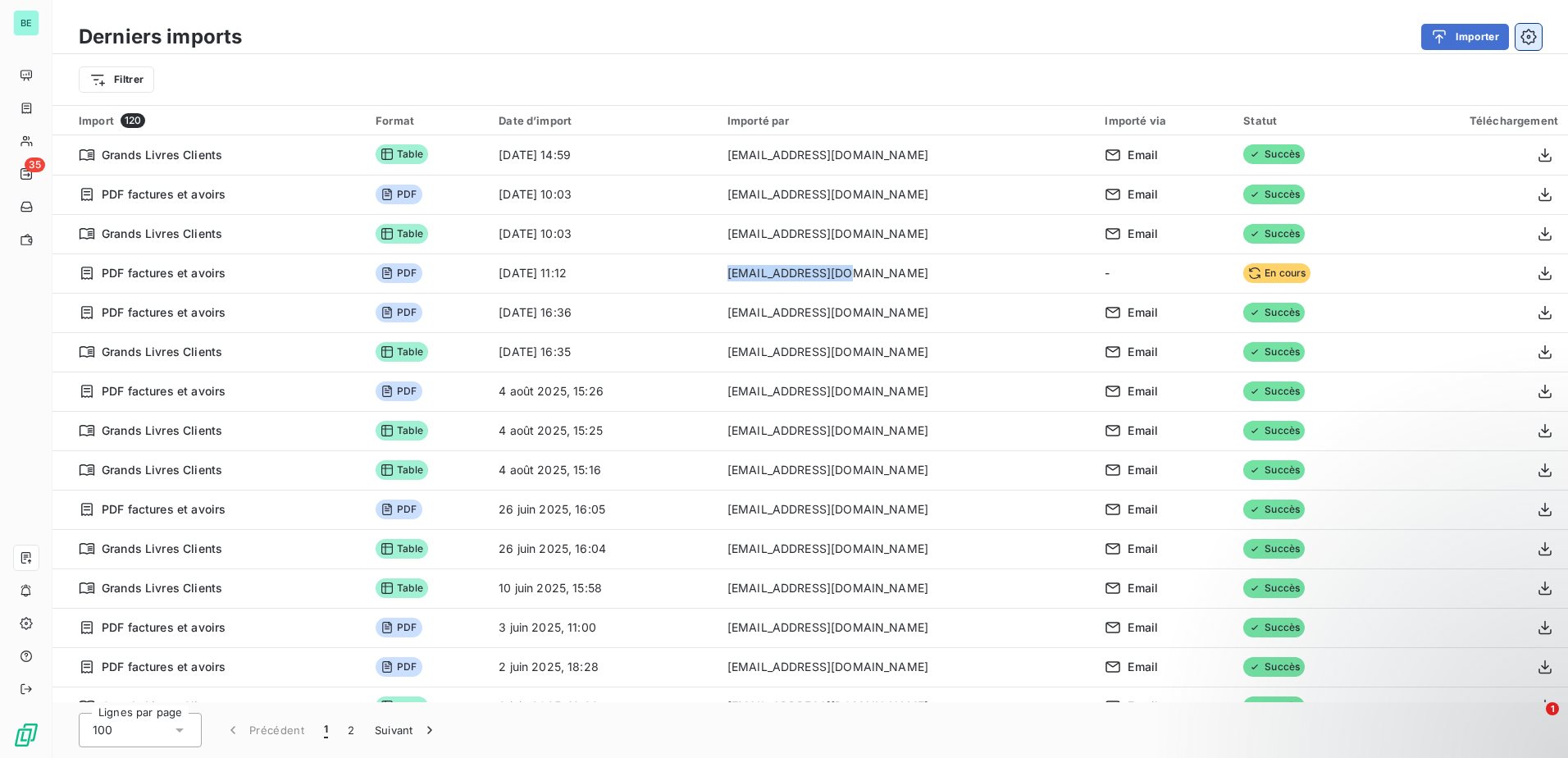
click at [1533, 40] on icon "button" at bounding box center [1528, 36] width 16 height 16
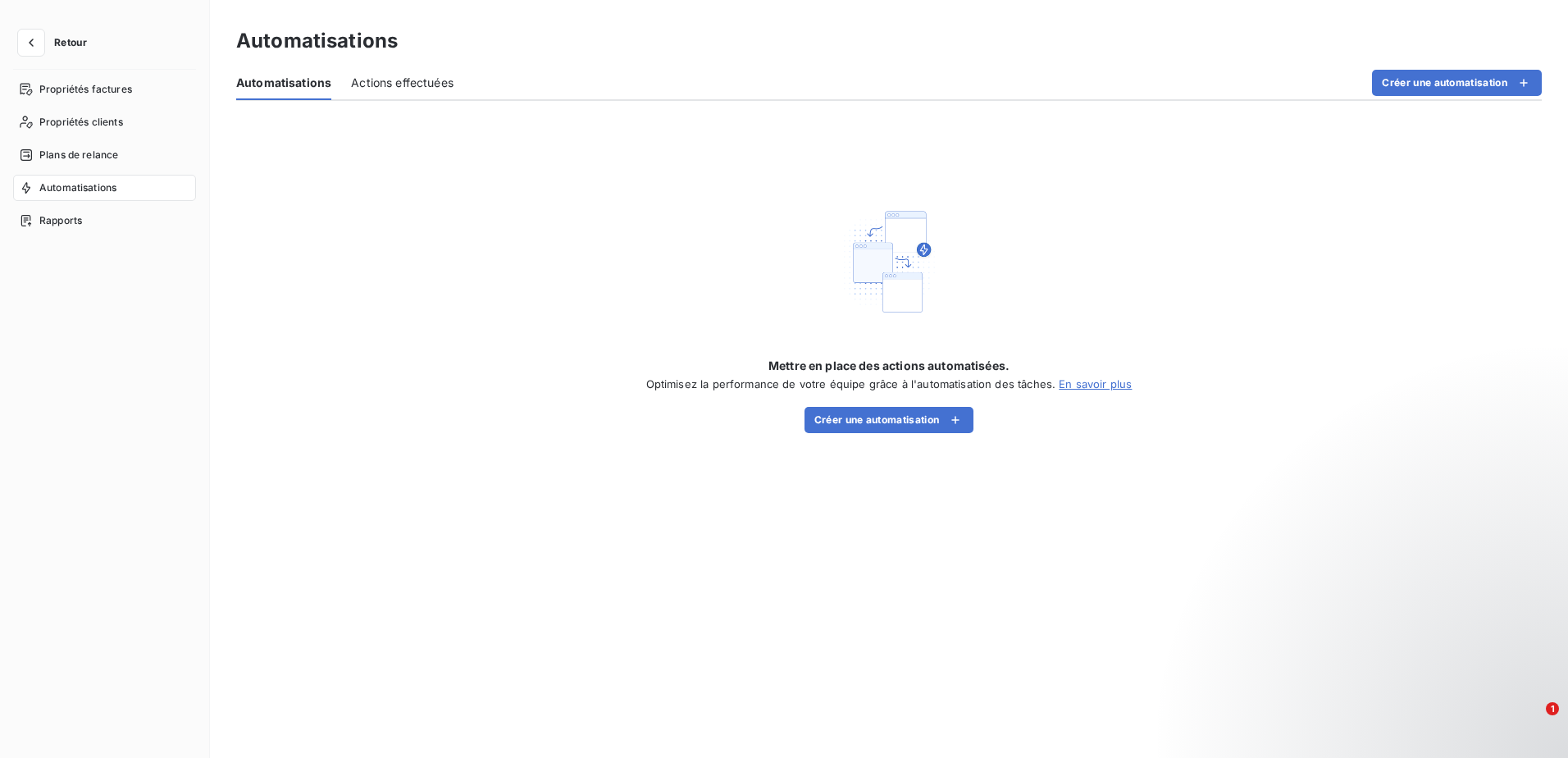
click at [1288, 62] on div "Automatisations Automatisations Actions effectuées Créer une automatisation" at bounding box center [889, 64] width 1305 height 74
